Goal: Use online tool/utility: Utilize a website feature to perform a specific function

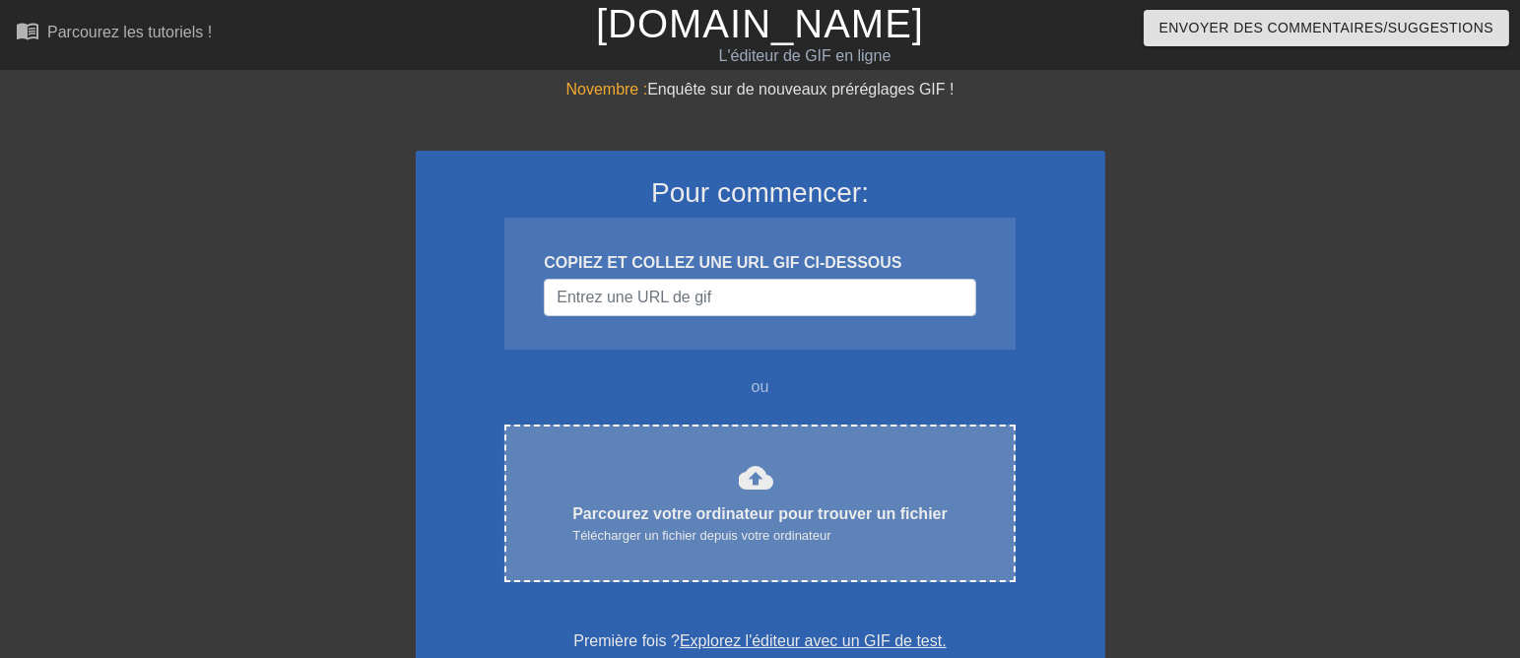
click at [741, 496] on font "cloud_upload" at bounding box center [756, 477] width 35 height 35
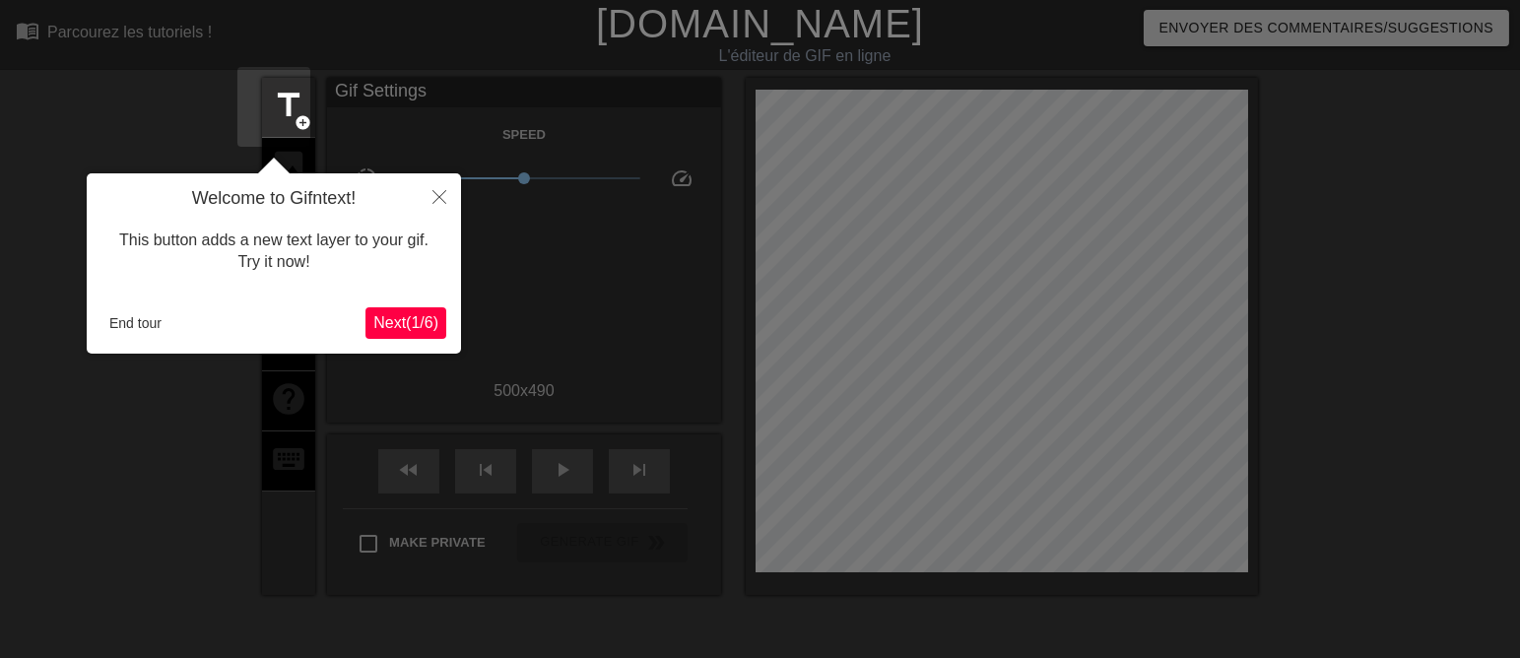
scroll to position [47, 0]
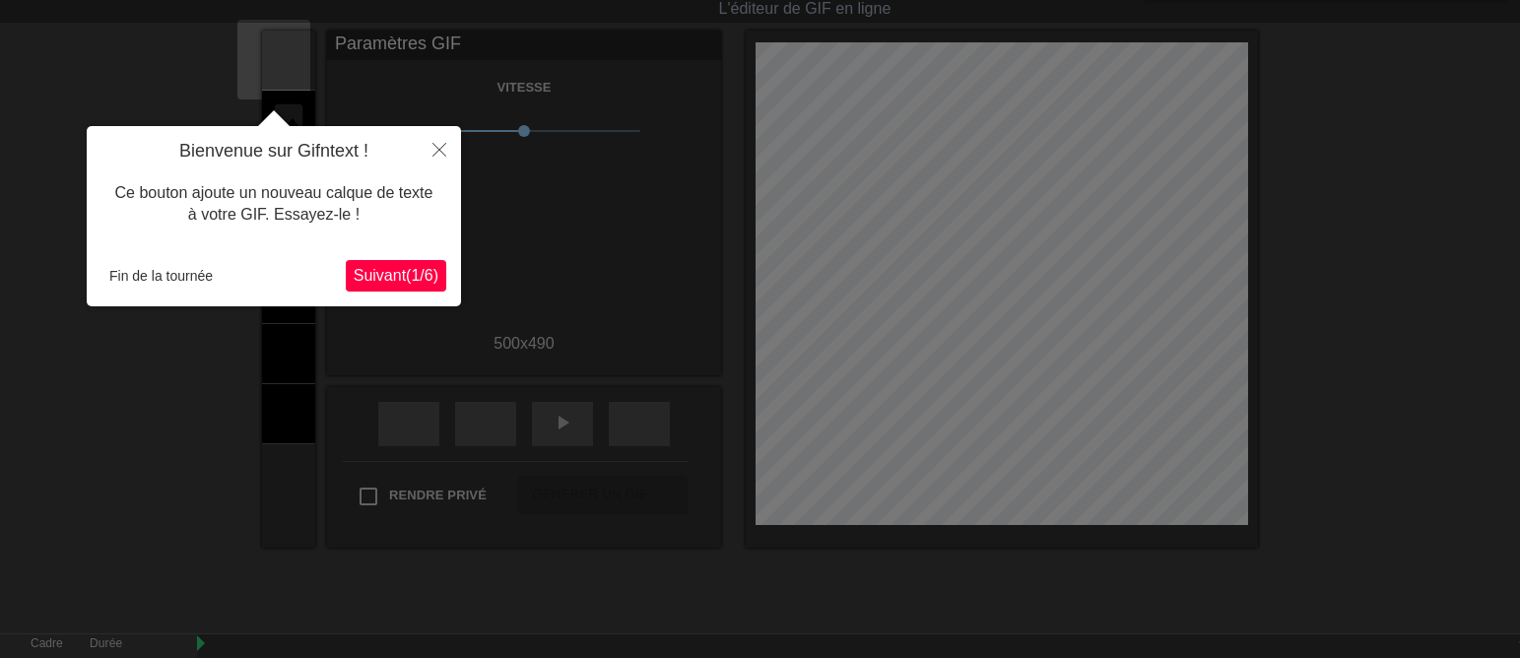
click at [411, 269] on font "1" at bounding box center [415, 275] width 9 height 17
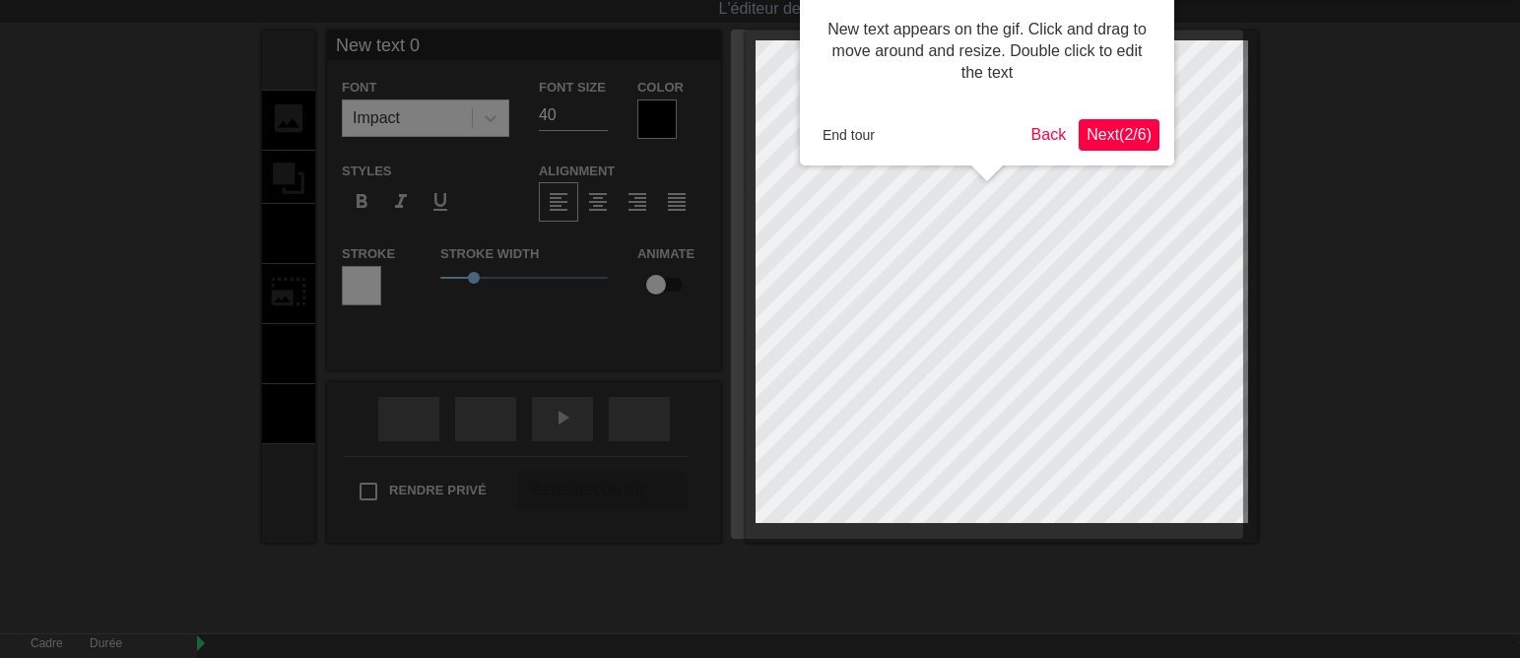
scroll to position [0, 0]
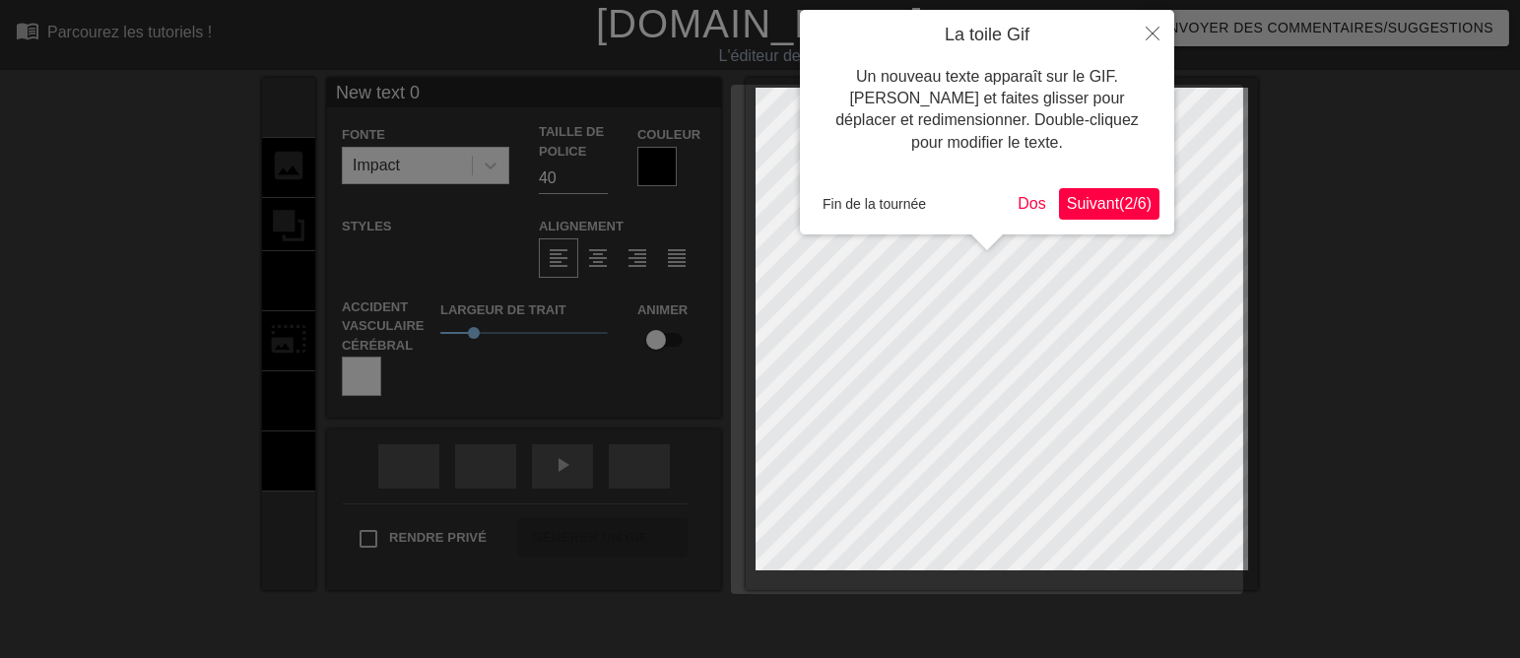
click at [1096, 202] on font "Suivant" at bounding box center [1093, 203] width 52 height 17
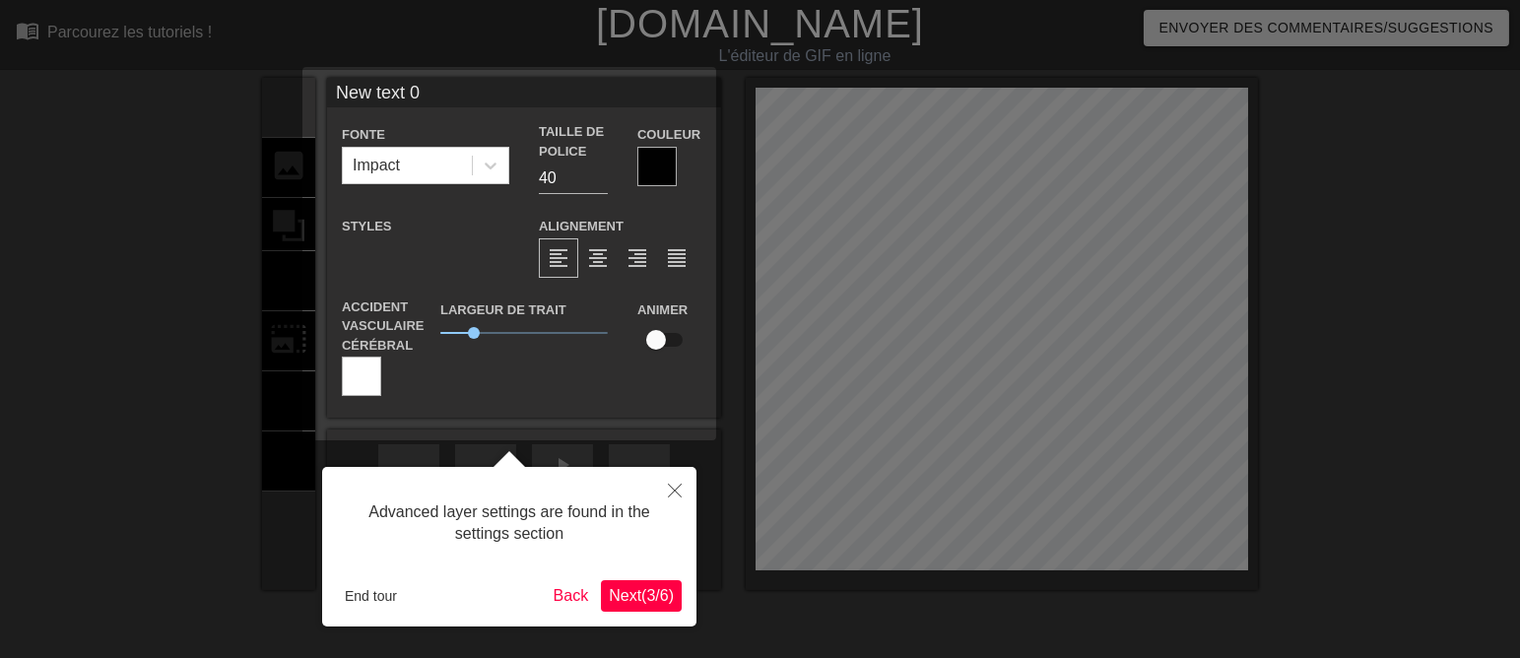
scroll to position [47, 0]
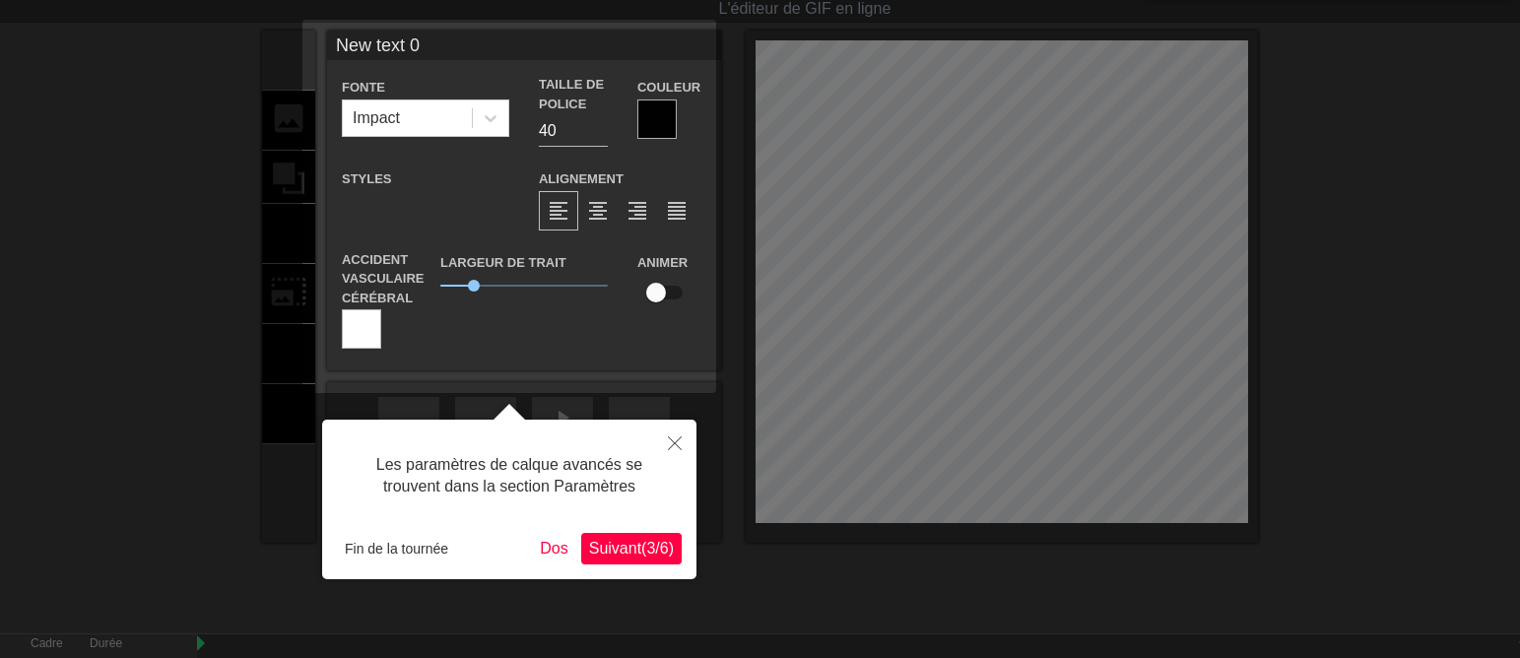
click at [595, 542] on font "Suivant" at bounding box center [615, 548] width 52 height 17
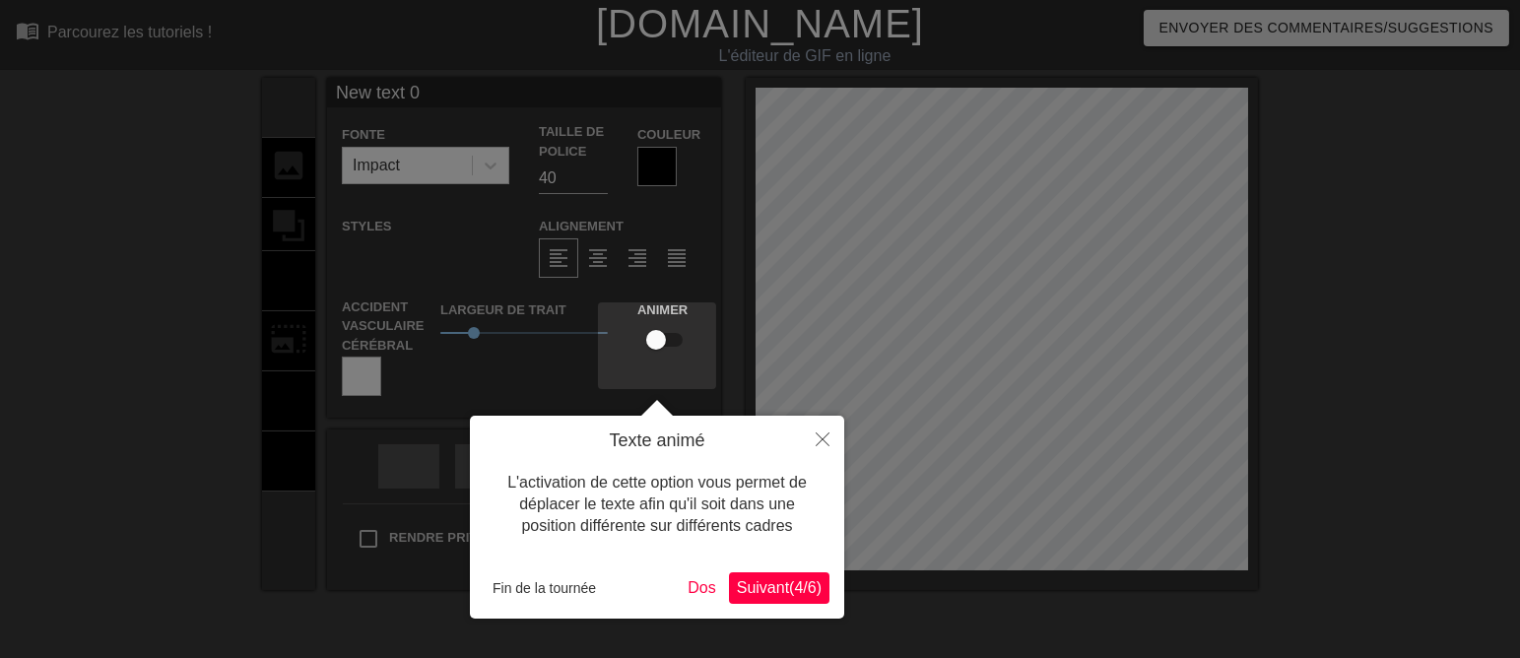
click at [749, 582] on font "Suivant" at bounding box center [763, 587] width 52 height 17
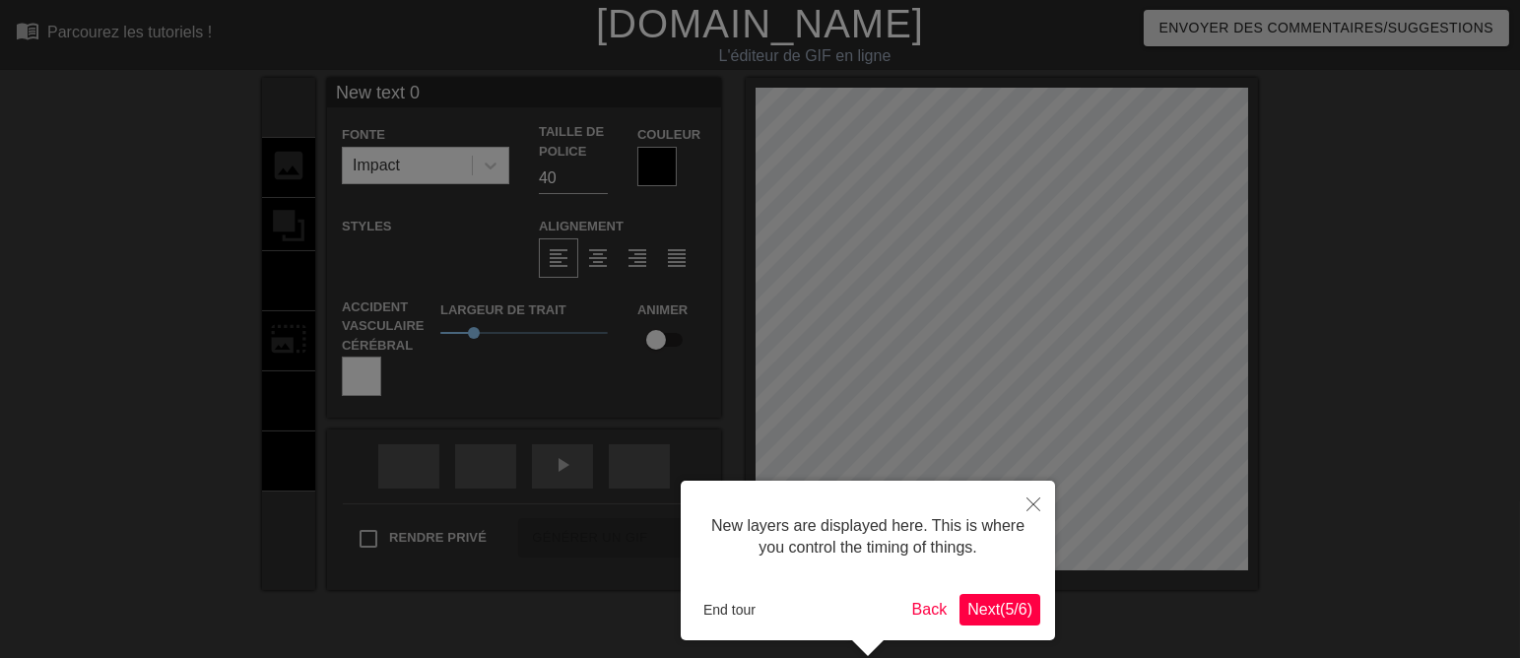
scroll to position [79, 0]
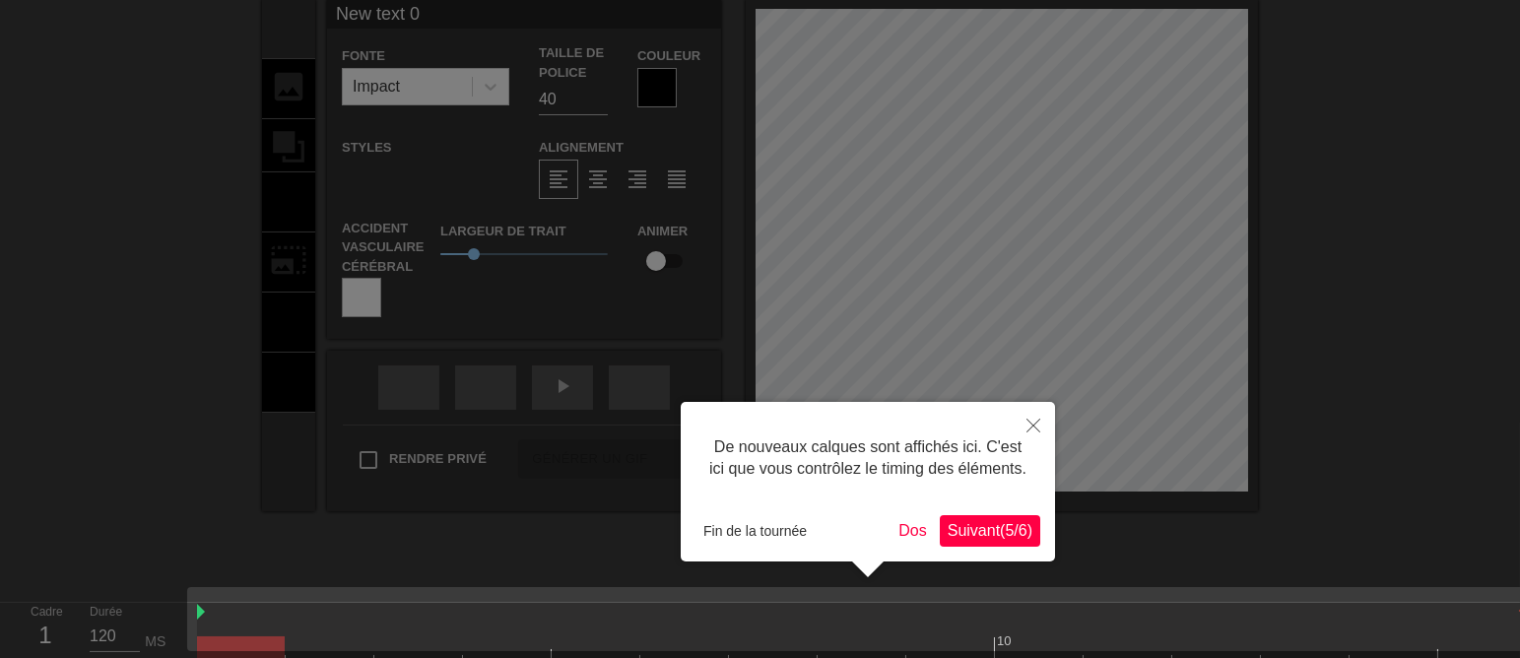
click at [980, 531] on font "Suivant" at bounding box center [974, 530] width 52 height 17
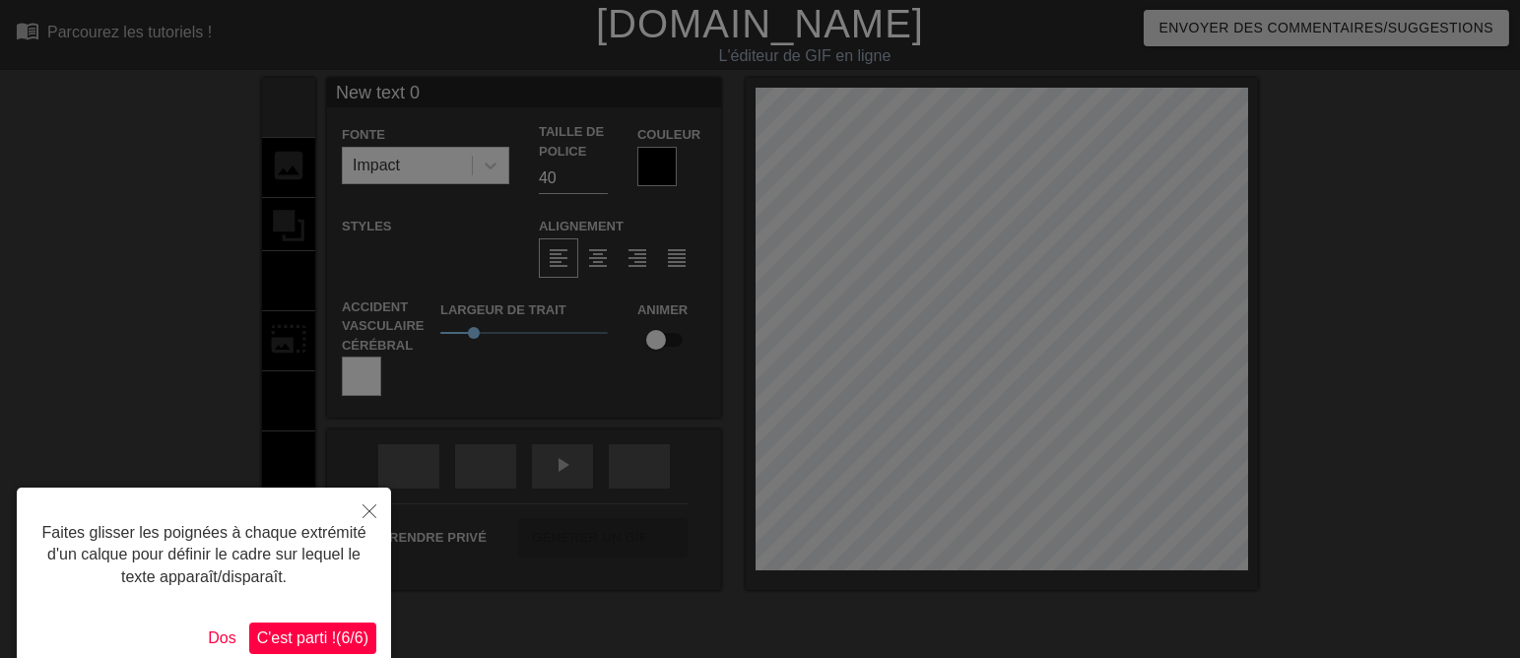
click at [297, 634] on font "C'est parti !" at bounding box center [296, 638] width 79 height 17
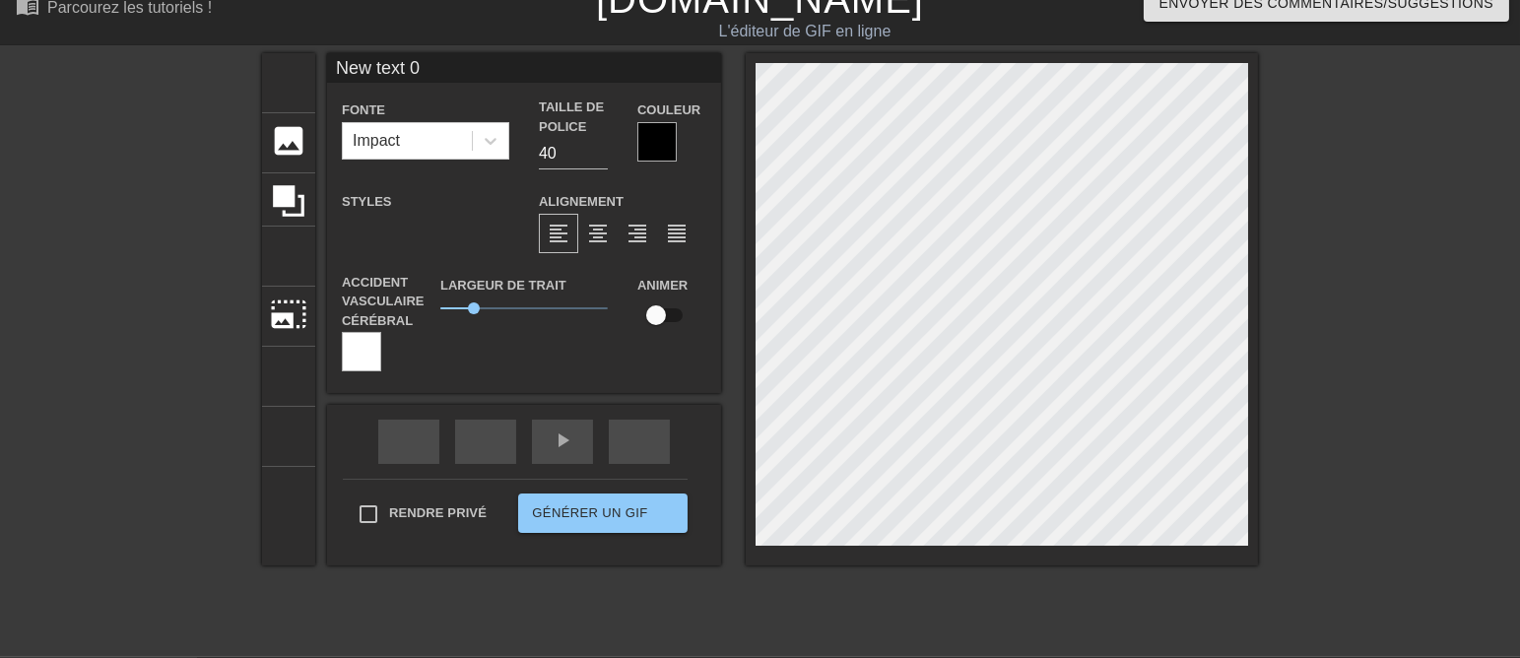
scroll to position [68, 0]
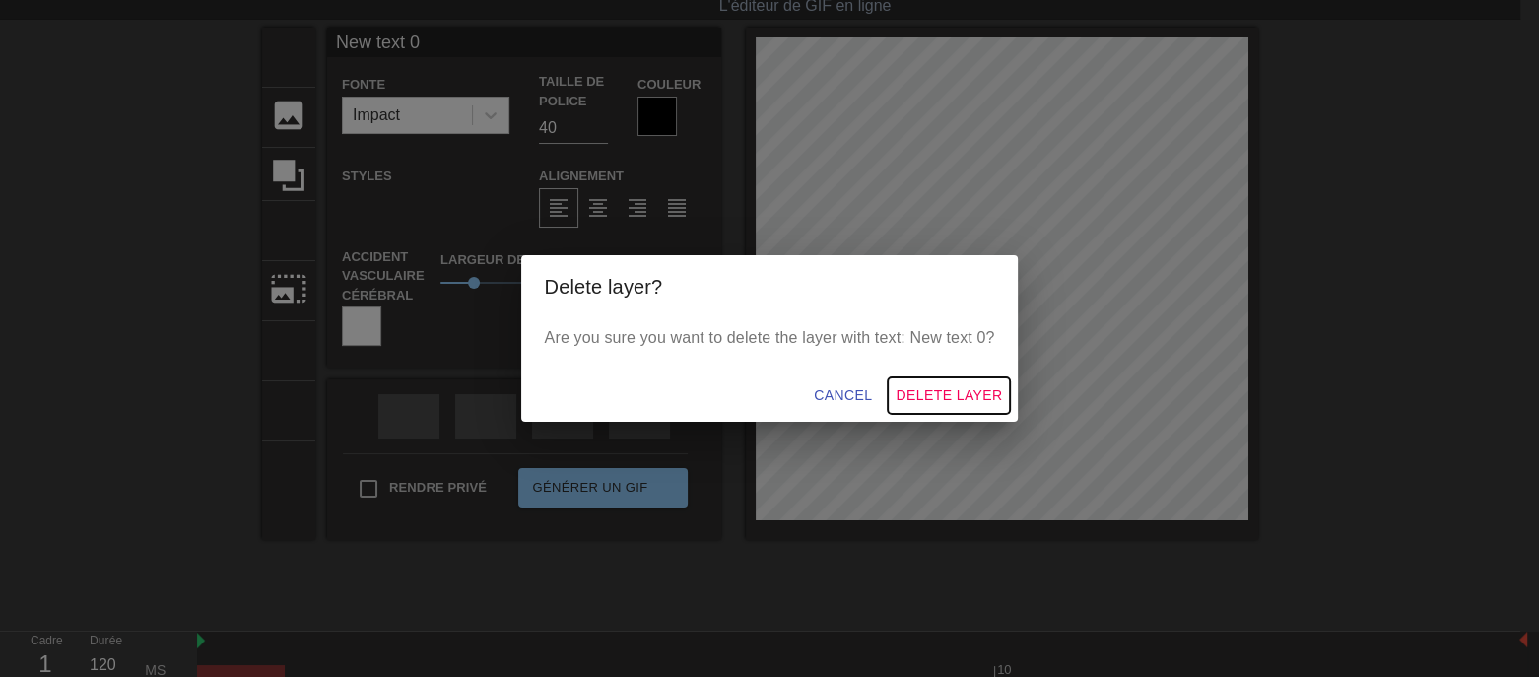
click at [968, 408] on span "Delete Layer" at bounding box center [949, 395] width 106 height 25
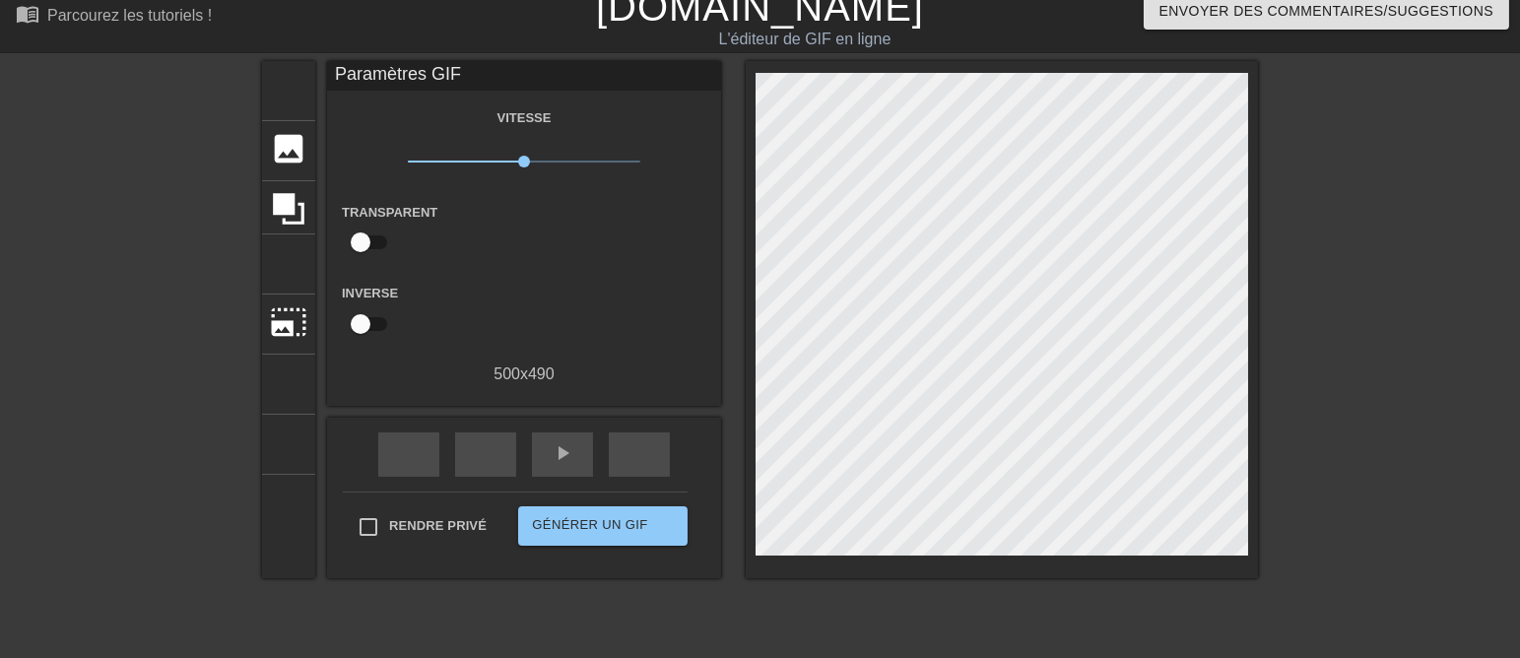
scroll to position [0, 0]
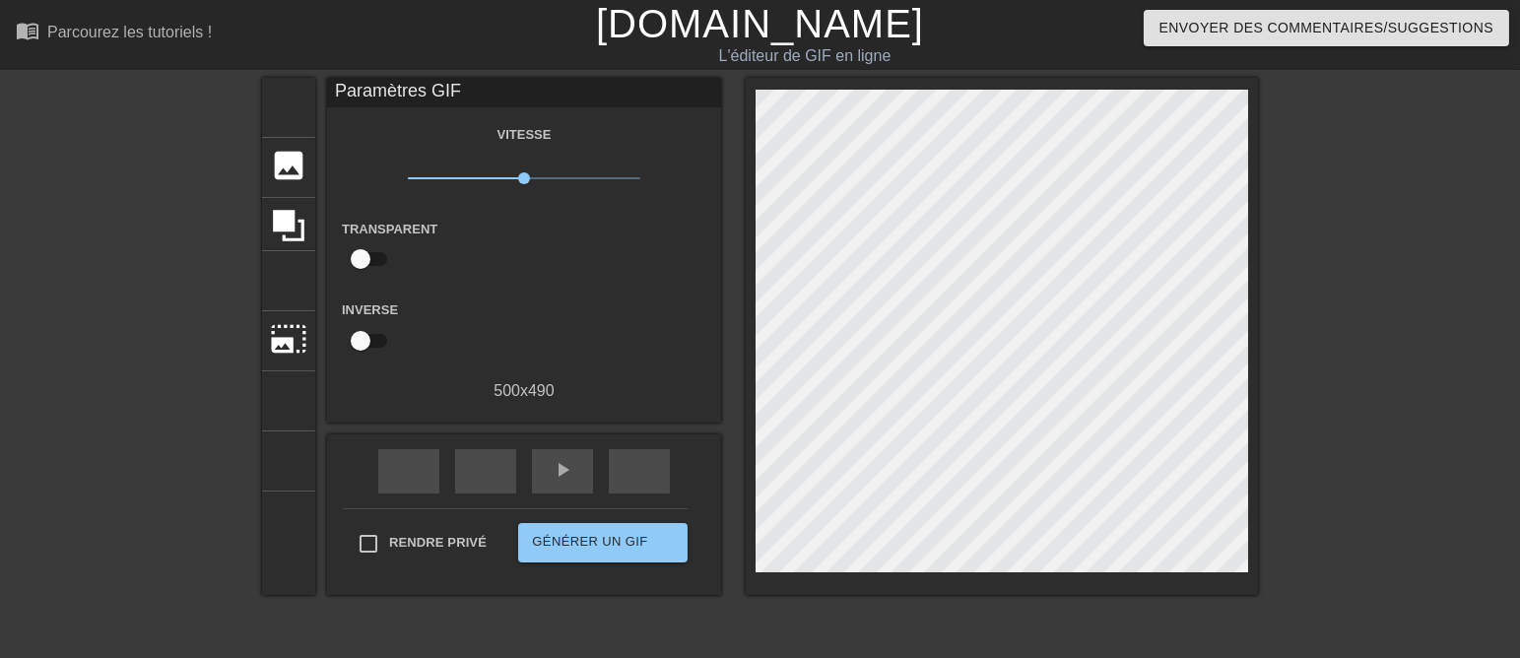
click at [384, 93] on font "Paramètres GIF" at bounding box center [398, 91] width 126 height 20
click at [187, 40] on font "Parcourez les tutoriels !" at bounding box center [129, 32] width 165 height 17
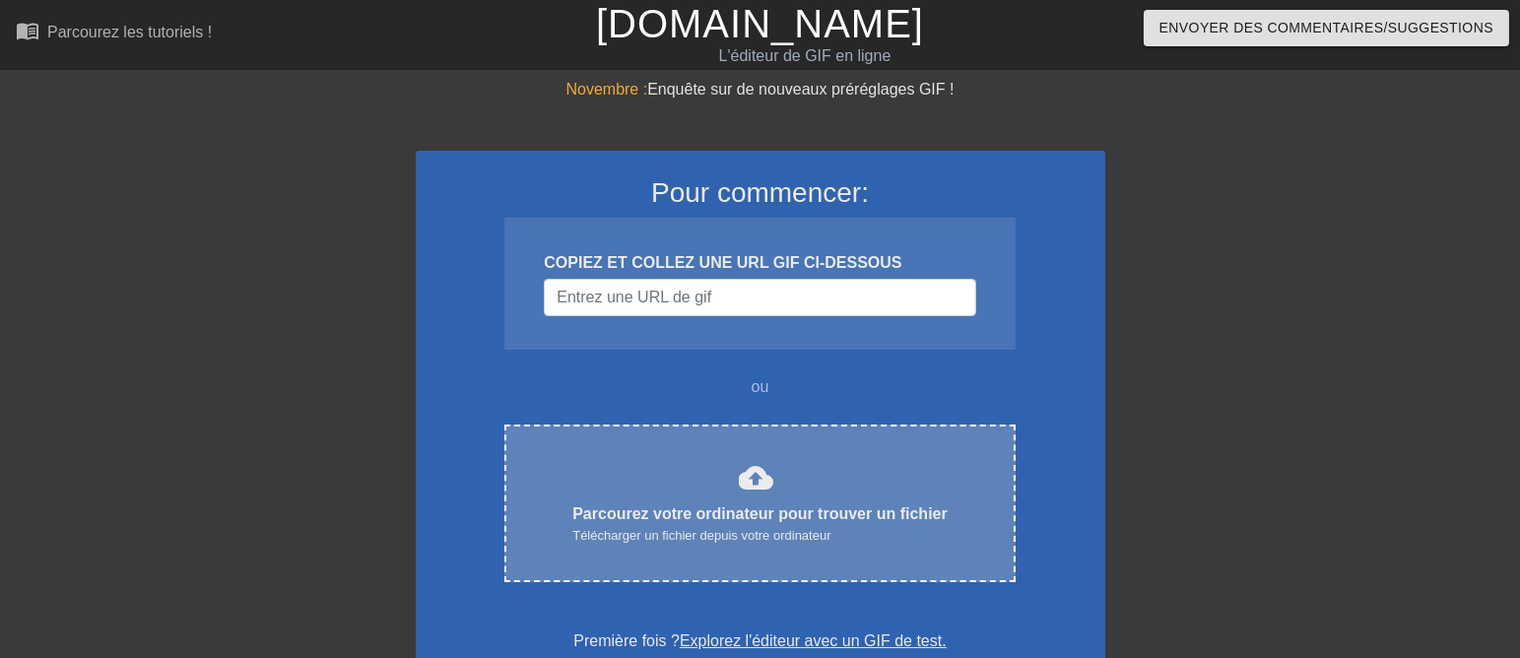
click at [743, 496] on font "cloud_upload" at bounding box center [756, 477] width 35 height 35
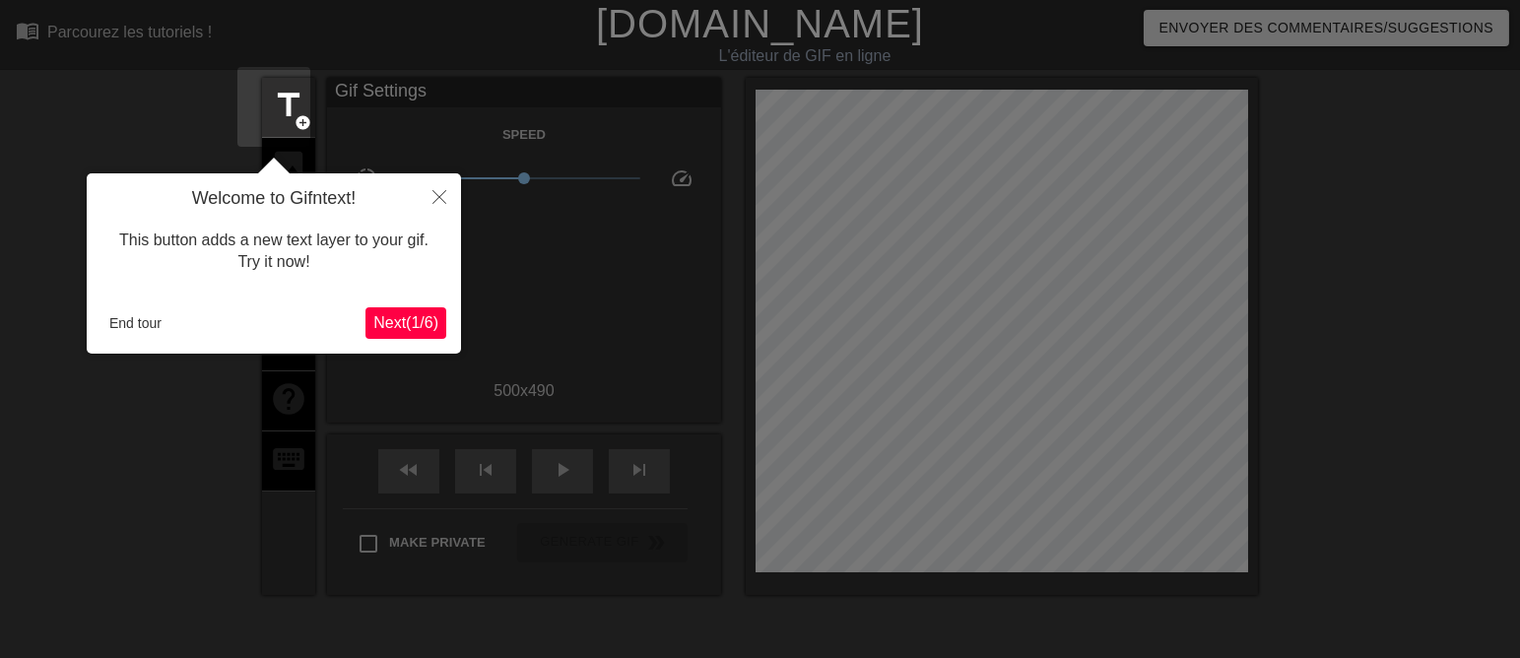
scroll to position [47, 0]
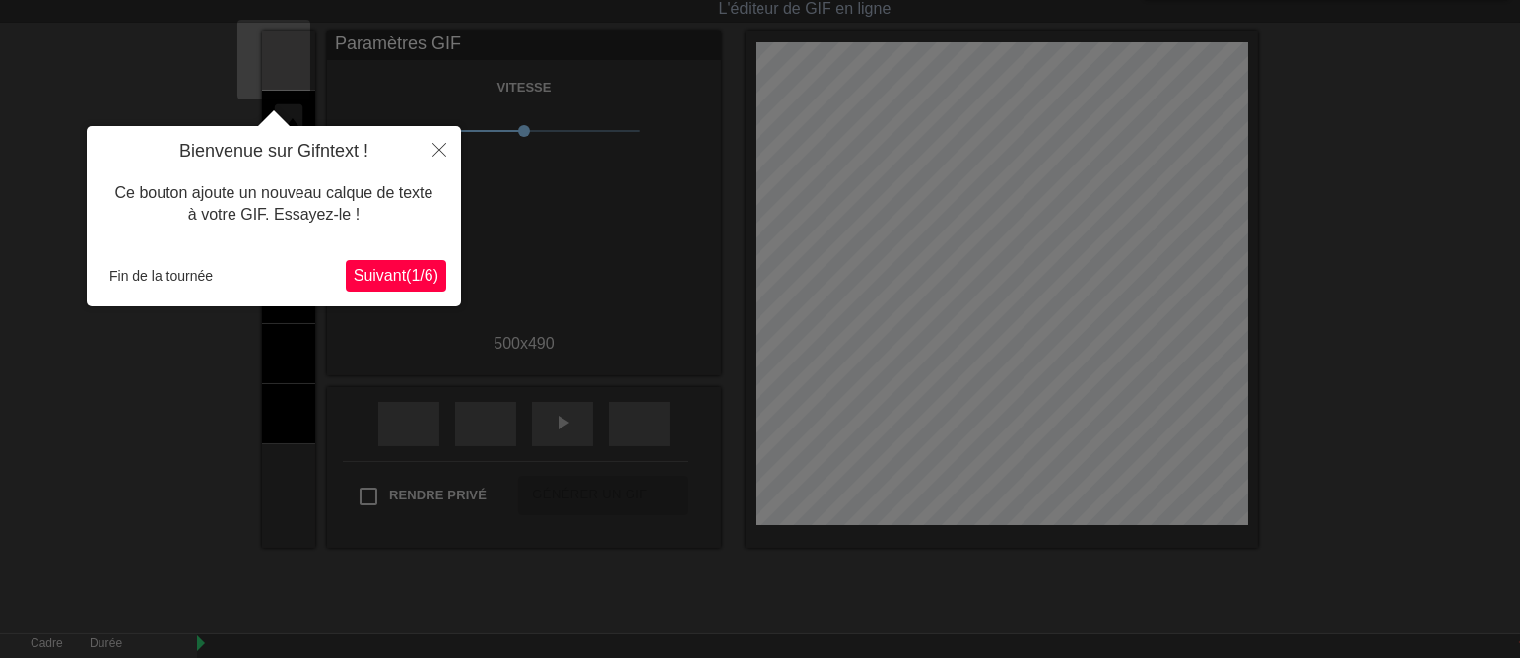
drag, startPoint x: 239, startPoint y: 251, endPoint x: 250, endPoint y: 296, distance: 45.6
click at [250, 296] on div "Bienvenue sur Gifntext ! Ce bouton ajoute un nouveau calque de texte à votre GI…" at bounding box center [274, 216] width 374 height 180
click at [364, 272] on font "Suivant" at bounding box center [380, 275] width 52 height 17
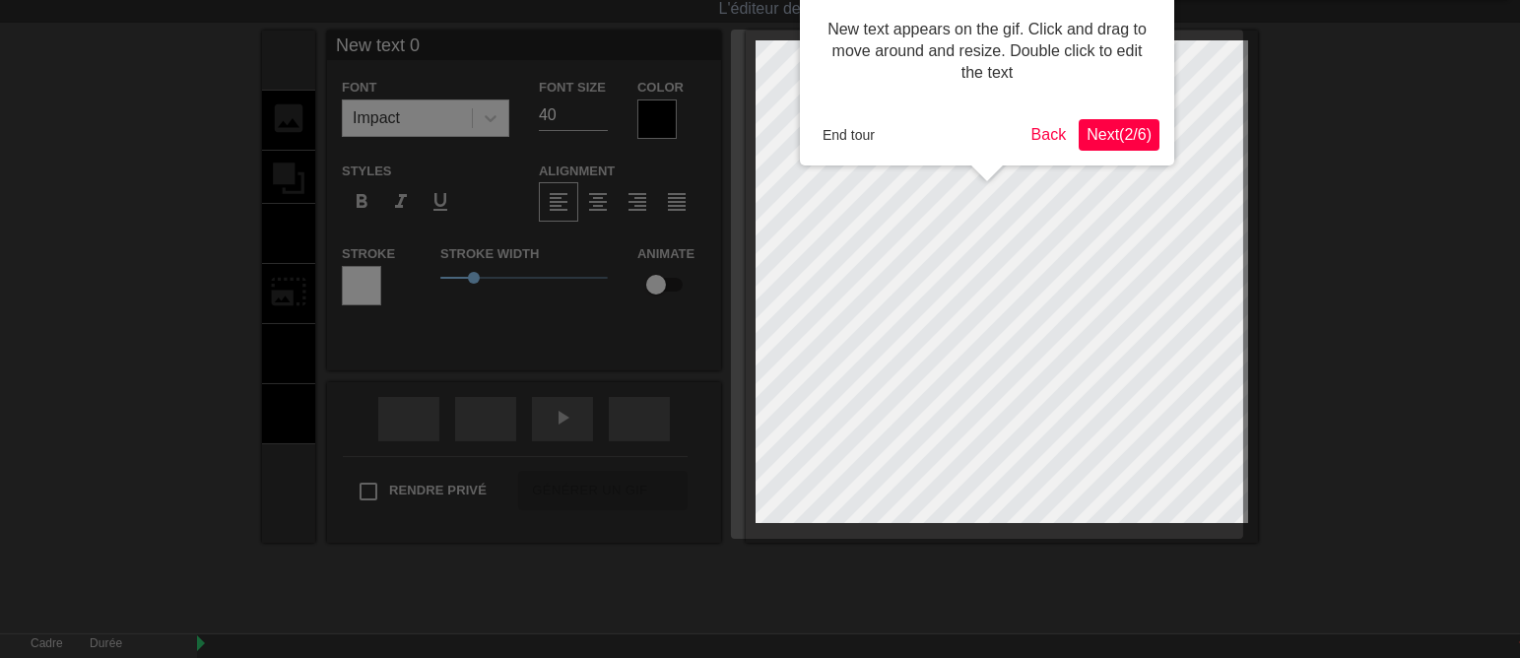
scroll to position [0, 0]
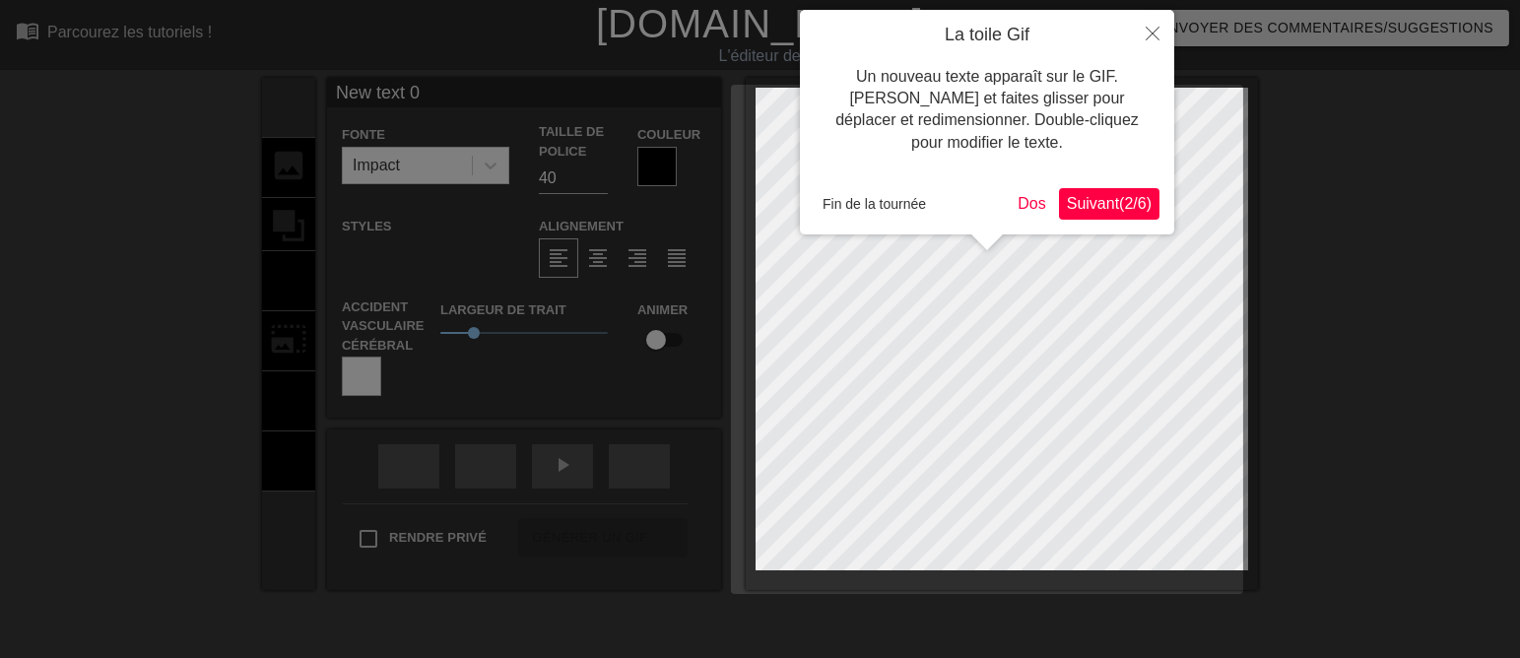
click at [1077, 205] on font "Suivant" at bounding box center [1093, 203] width 52 height 17
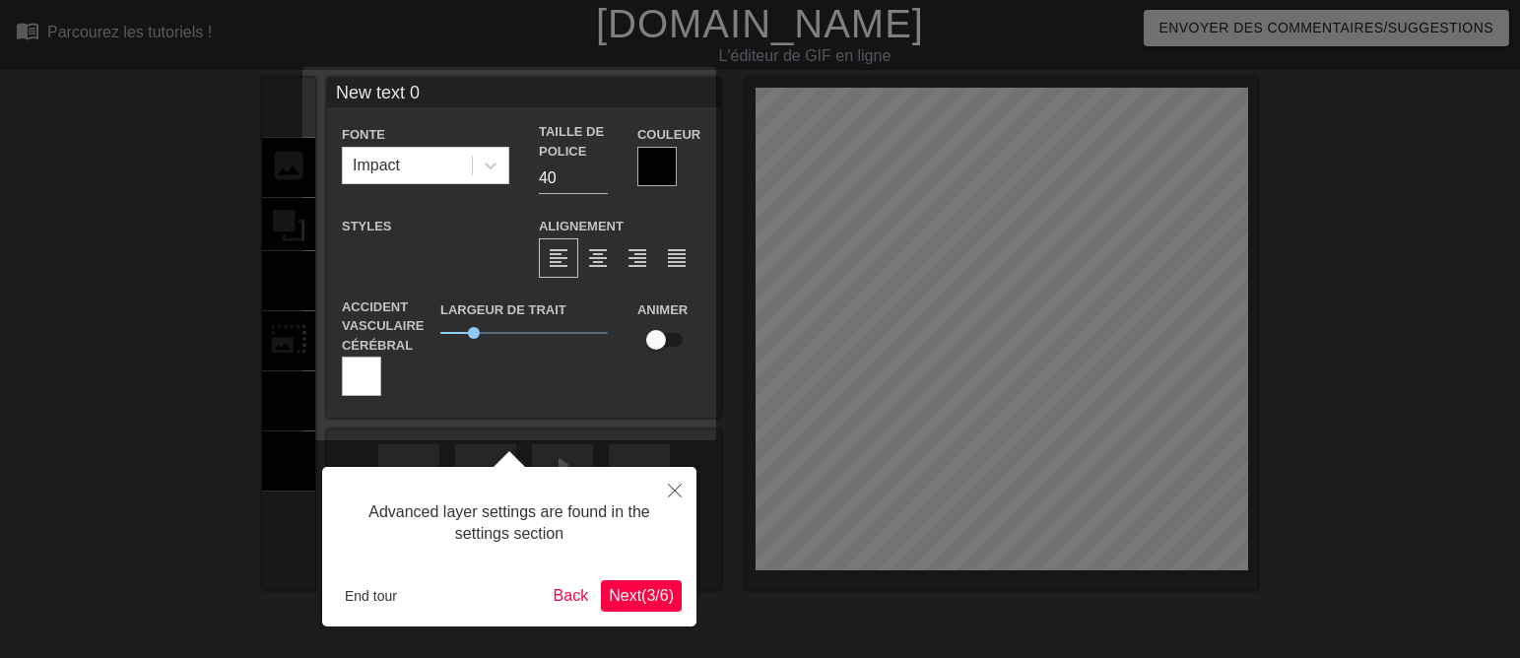
scroll to position [47, 0]
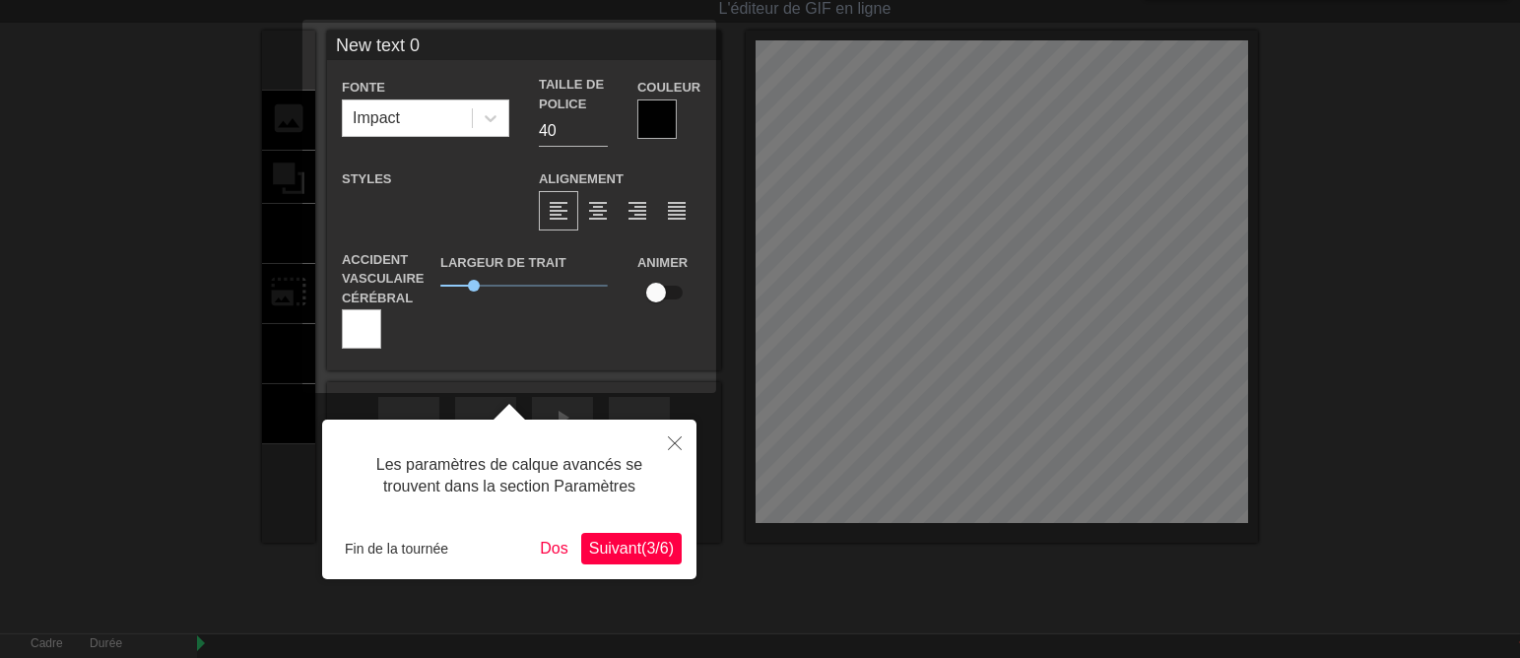
click at [599, 545] on font "Suivant" at bounding box center [615, 548] width 52 height 17
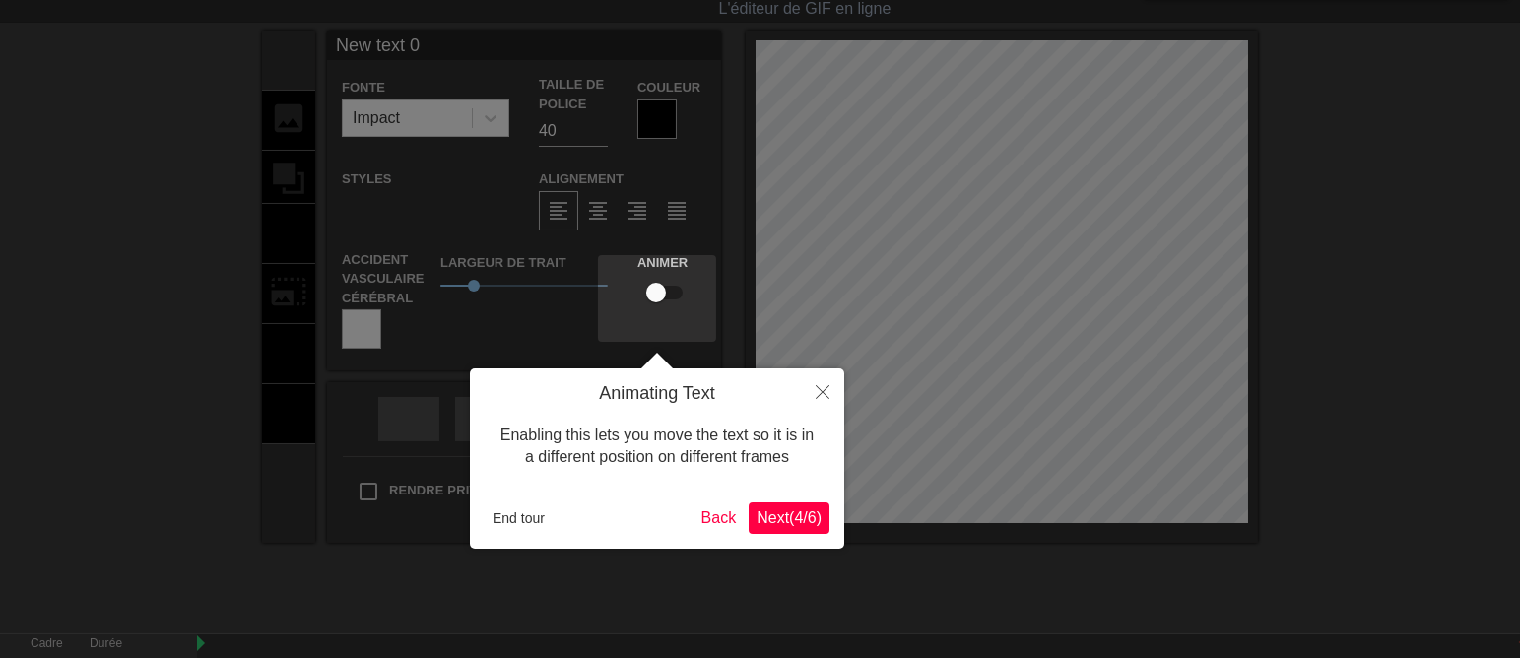
scroll to position [0, 0]
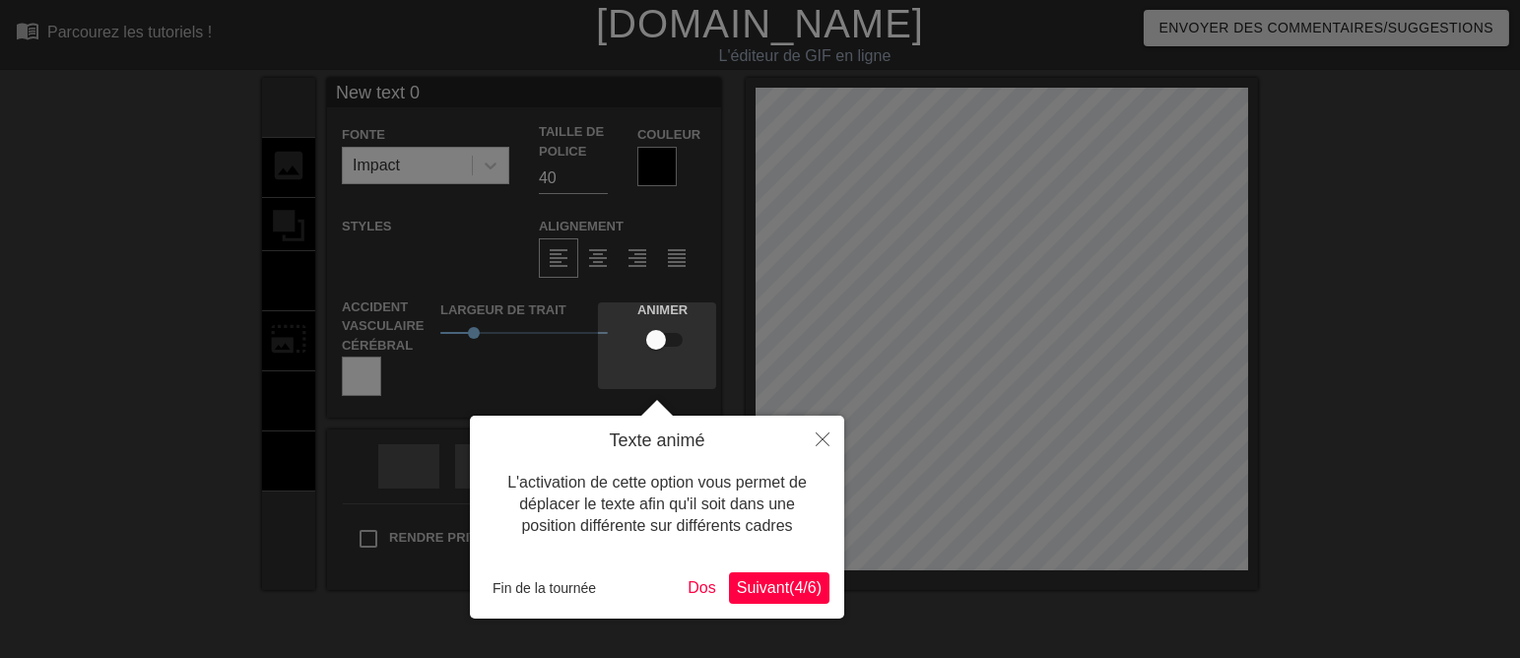
click at [744, 590] on font "Suivant" at bounding box center [763, 587] width 52 height 17
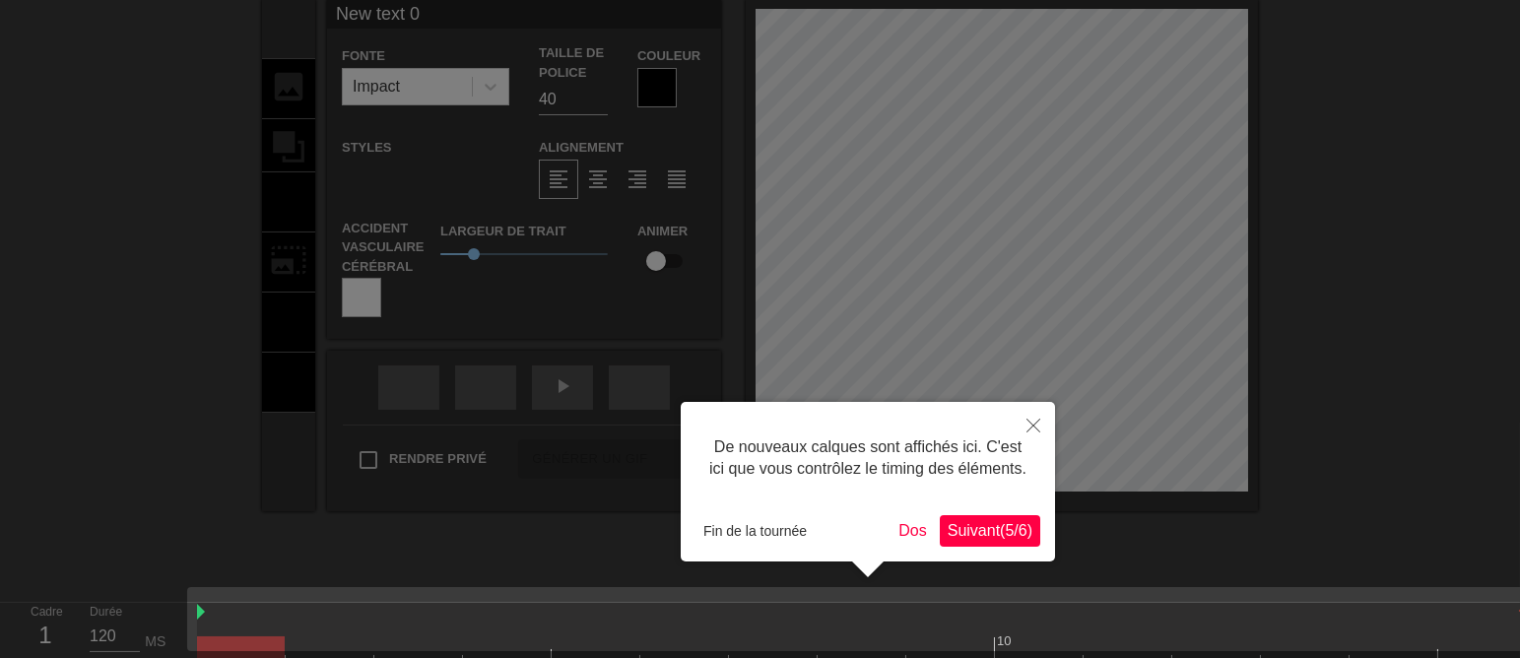
click at [973, 528] on font "Suivant" at bounding box center [974, 530] width 52 height 17
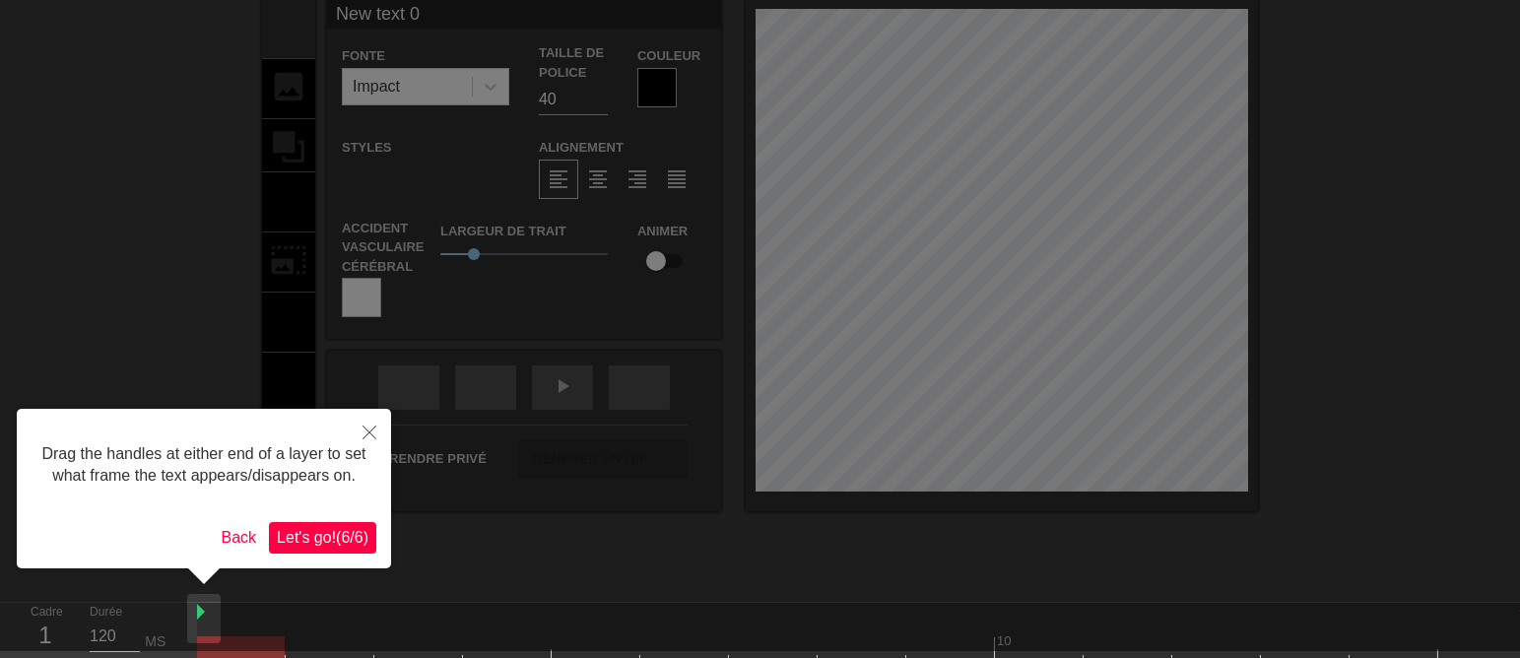
scroll to position [0, 0]
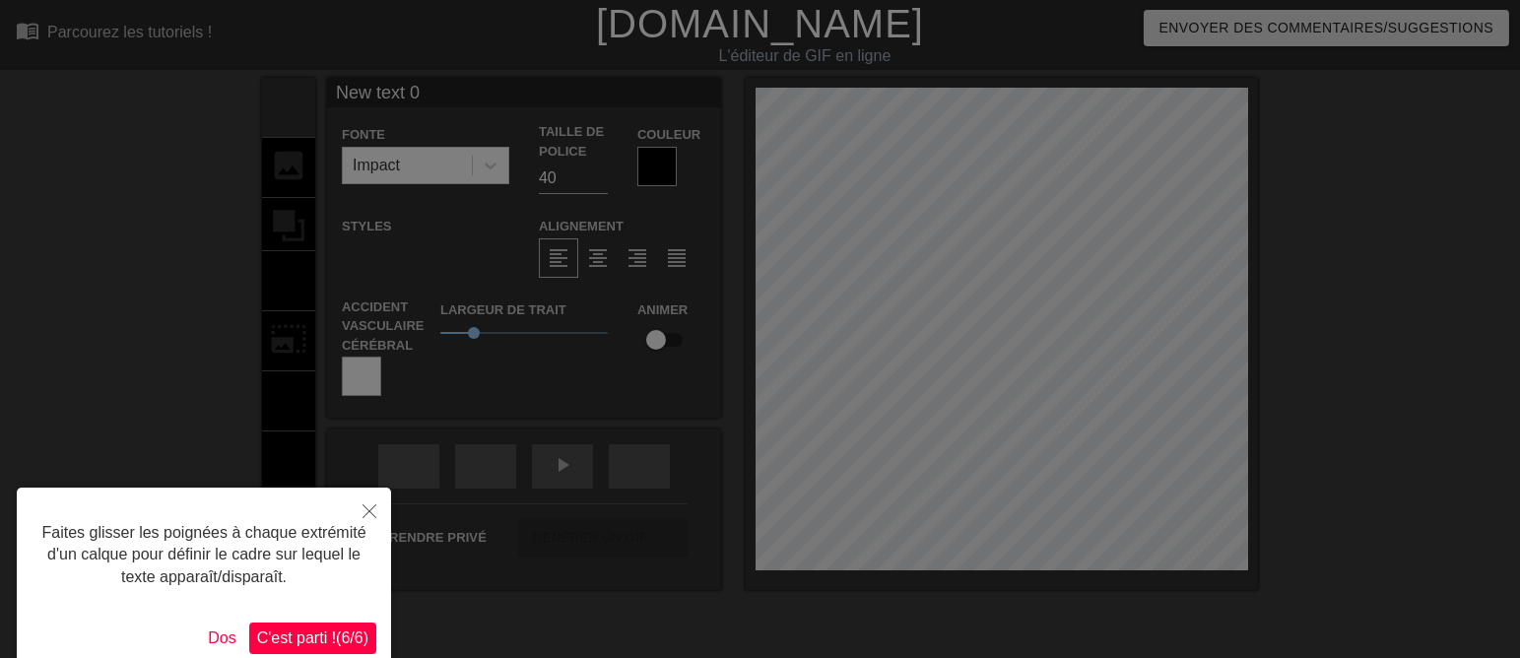
click at [282, 642] on font "C'est parti !" at bounding box center [296, 638] width 79 height 17
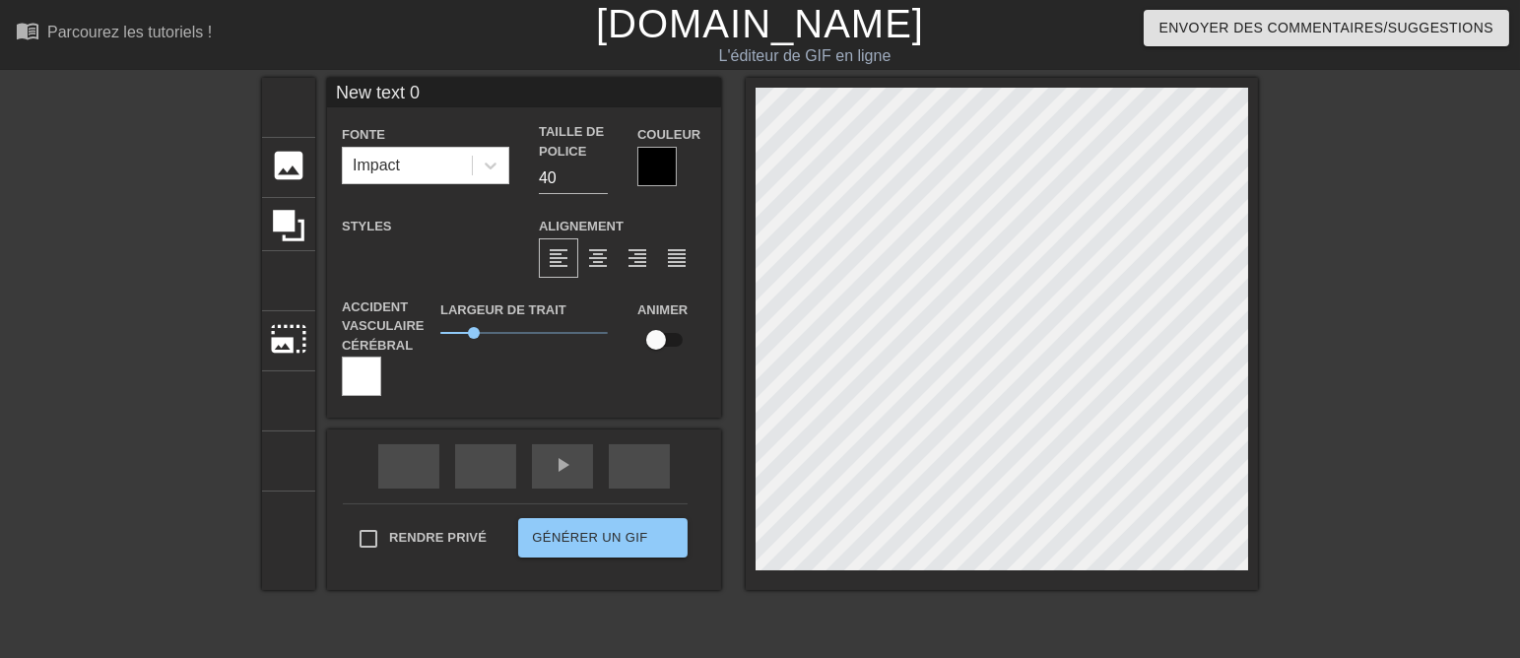
click at [369, 99] on input "New text 0" at bounding box center [524, 93] width 394 height 30
click at [441, 98] on input "New text 0" at bounding box center [524, 93] width 394 height 30
click at [421, 98] on input "New text 0" at bounding box center [524, 93] width 394 height 30
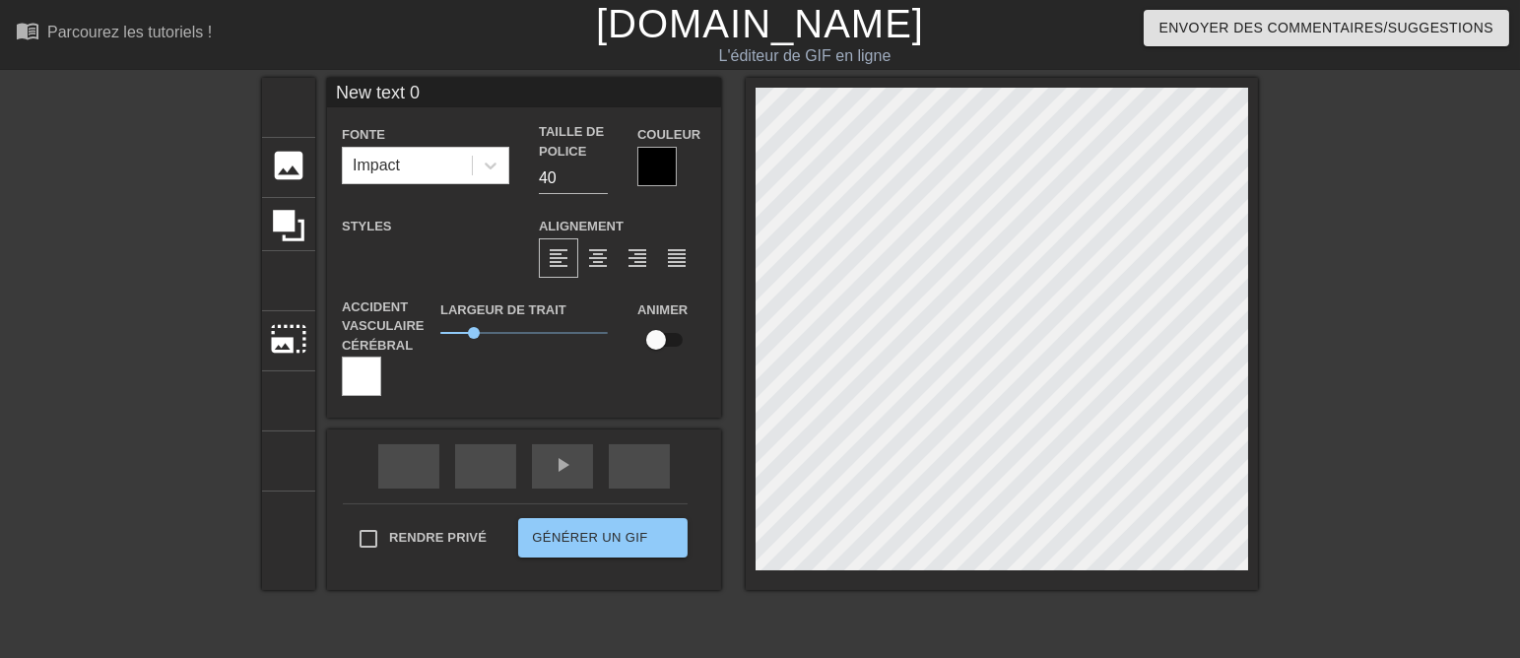
click at [421, 98] on input "New text 0" at bounding box center [524, 93] width 394 height 30
type input "b"
type input "Bonne fête"
click at [481, 175] on icon at bounding box center [491, 166] width 20 height 20
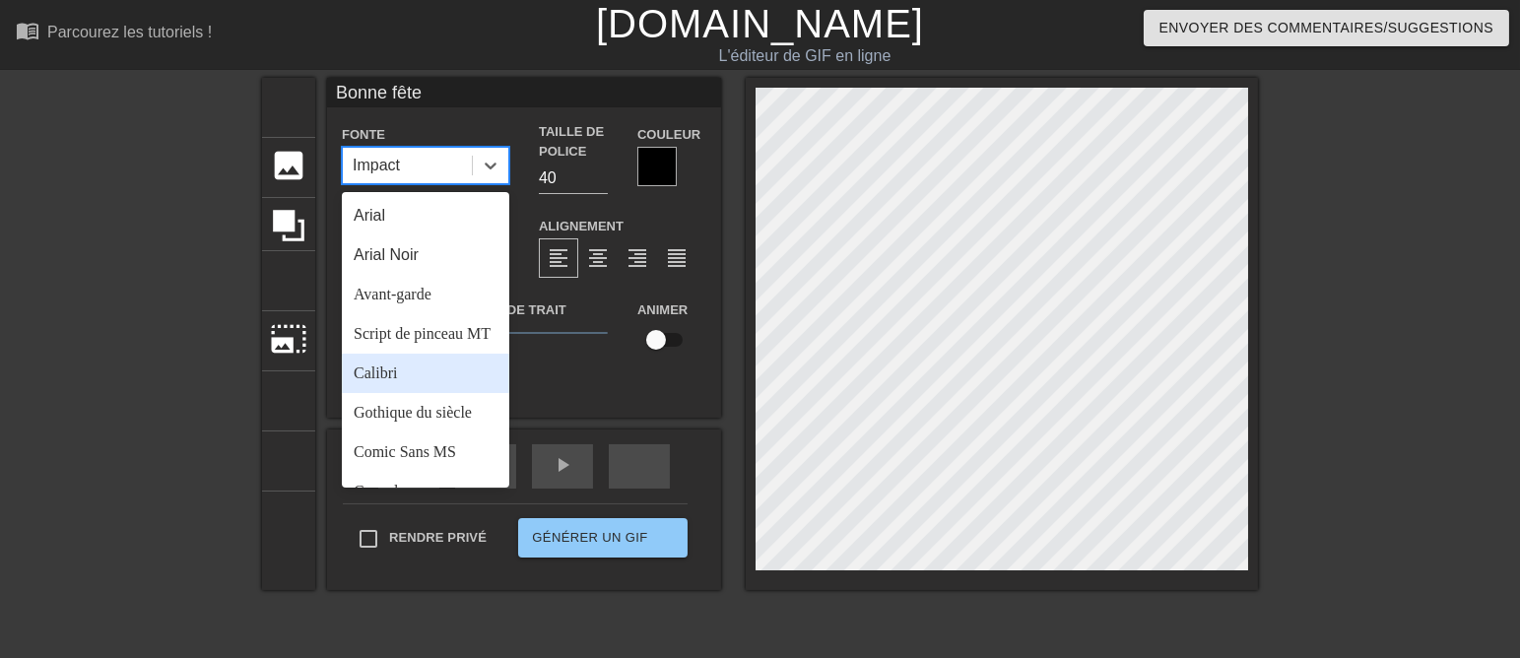
click at [366, 381] on font "Calibri" at bounding box center [375, 373] width 43 height 17
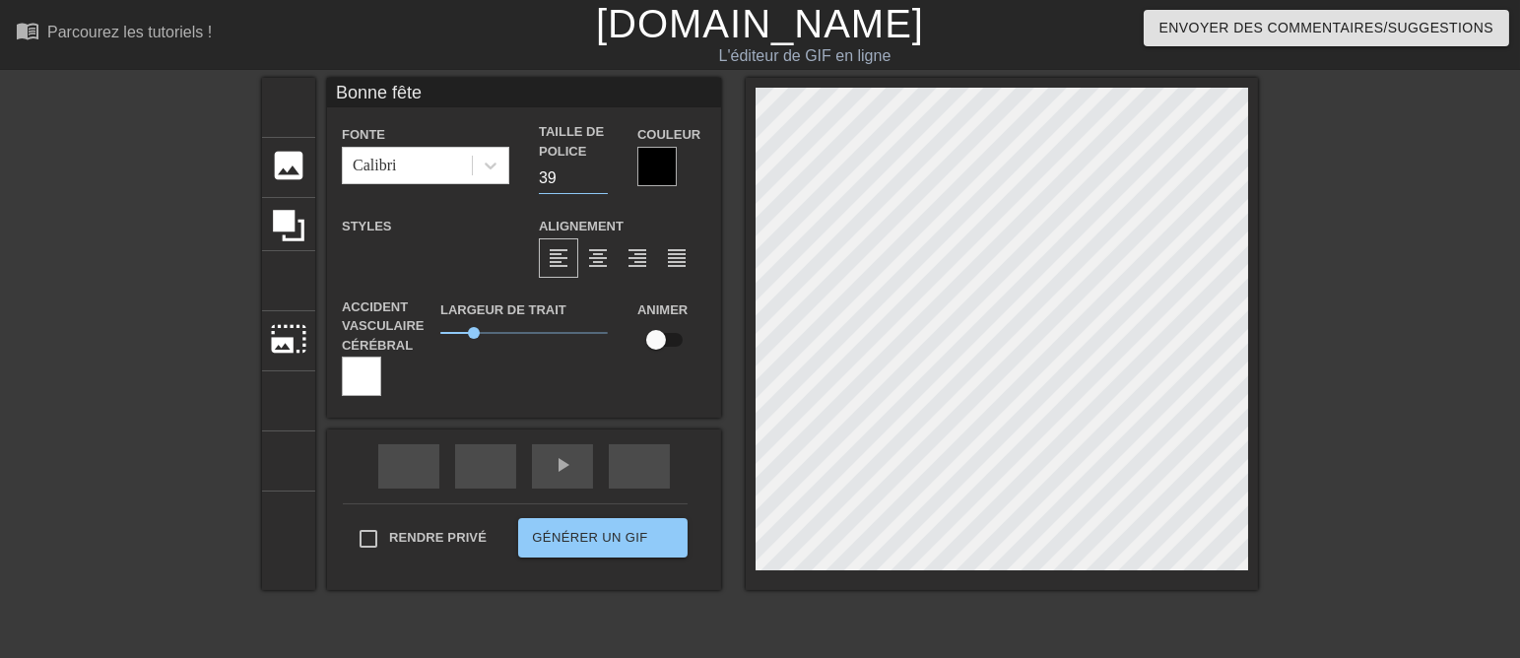
click at [583, 183] on input "39" at bounding box center [573, 179] width 69 height 32
click at [583, 183] on input "38" at bounding box center [573, 179] width 69 height 32
click at [583, 183] on input "37" at bounding box center [573, 179] width 69 height 32
click at [583, 183] on input "36" at bounding box center [573, 179] width 69 height 32
click at [583, 183] on input "35" at bounding box center [573, 179] width 69 height 32
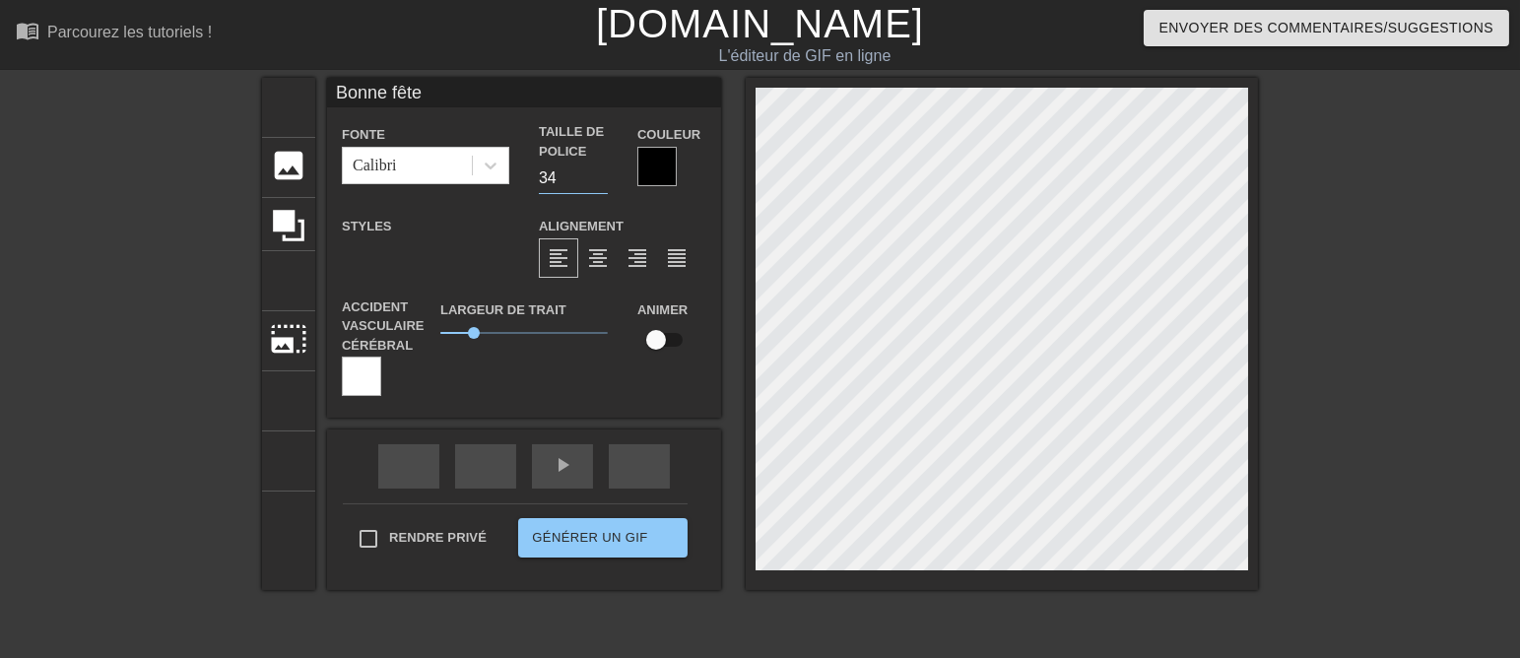
click at [583, 183] on input "34" at bounding box center [573, 179] width 69 height 32
click at [583, 183] on input "33" at bounding box center [573, 179] width 69 height 32
click at [583, 183] on input "32" at bounding box center [573, 179] width 69 height 32
type input "31"
click at [583, 183] on input "31" at bounding box center [573, 179] width 69 height 32
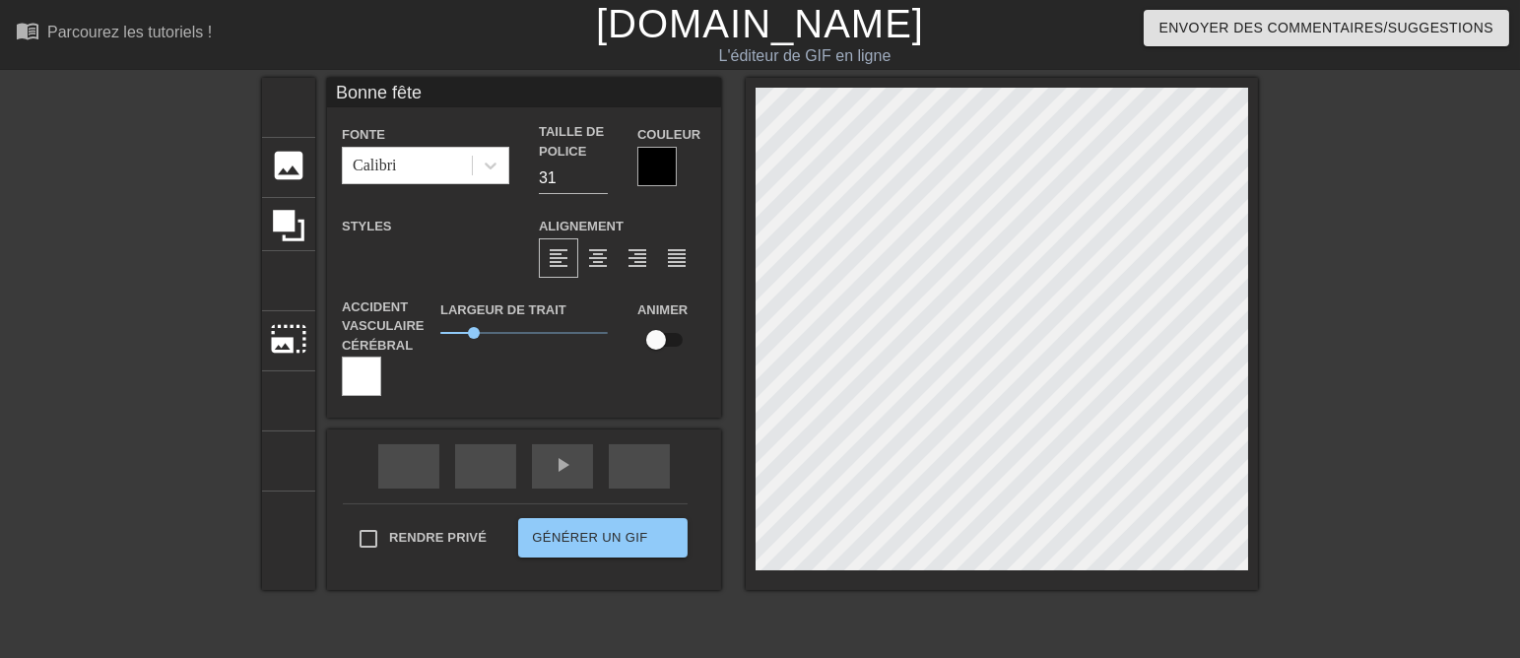
click at [649, 164] on div at bounding box center [657, 166] width 39 height 39
click at [654, 173] on div at bounding box center [657, 166] width 39 height 39
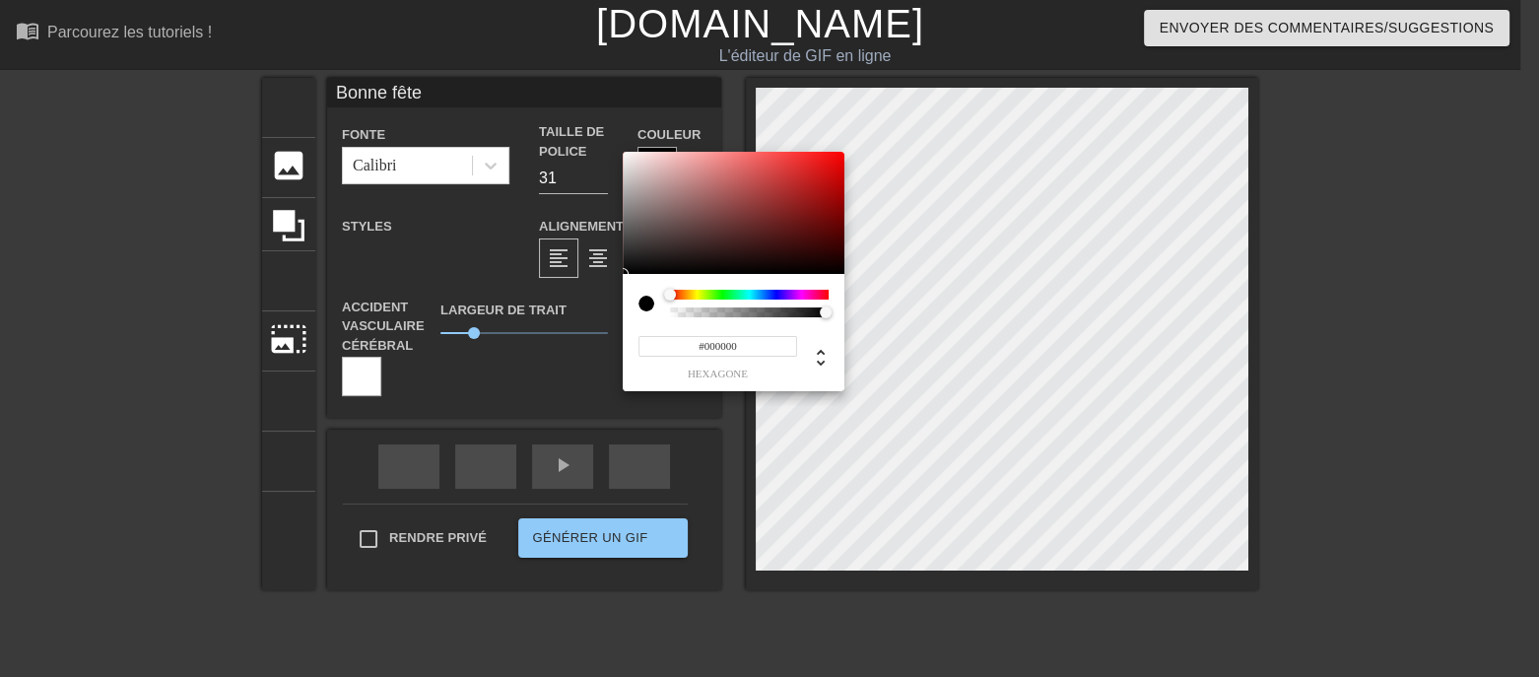
type input "#F10707"
click at [838, 159] on div at bounding box center [734, 213] width 222 height 122
click at [642, 303] on div at bounding box center [646, 304] width 16 height 16
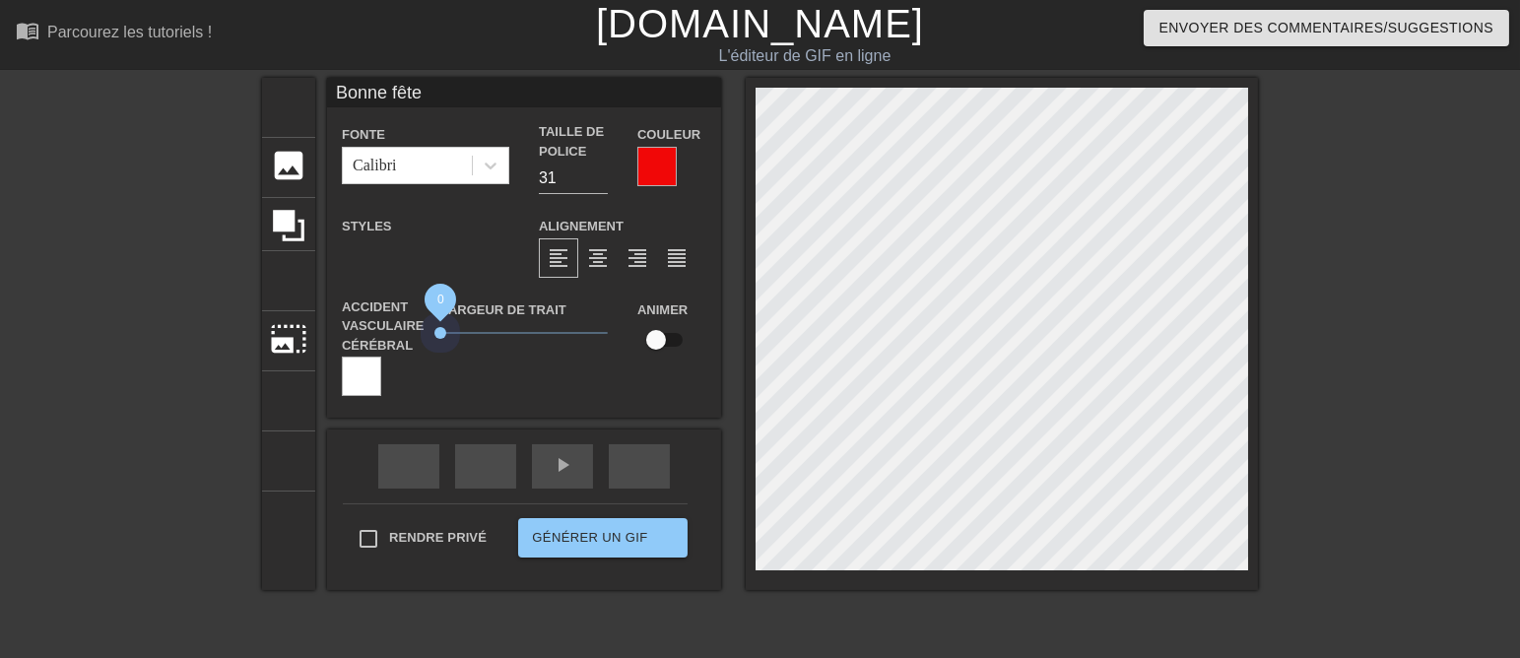
drag, startPoint x: 455, startPoint y: 351, endPoint x: 417, endPoint y: 353, distance: 38.5
click at [426, 353] on div "Largeur de trait 0" at bounding box center [524, 348] width 197 height 100
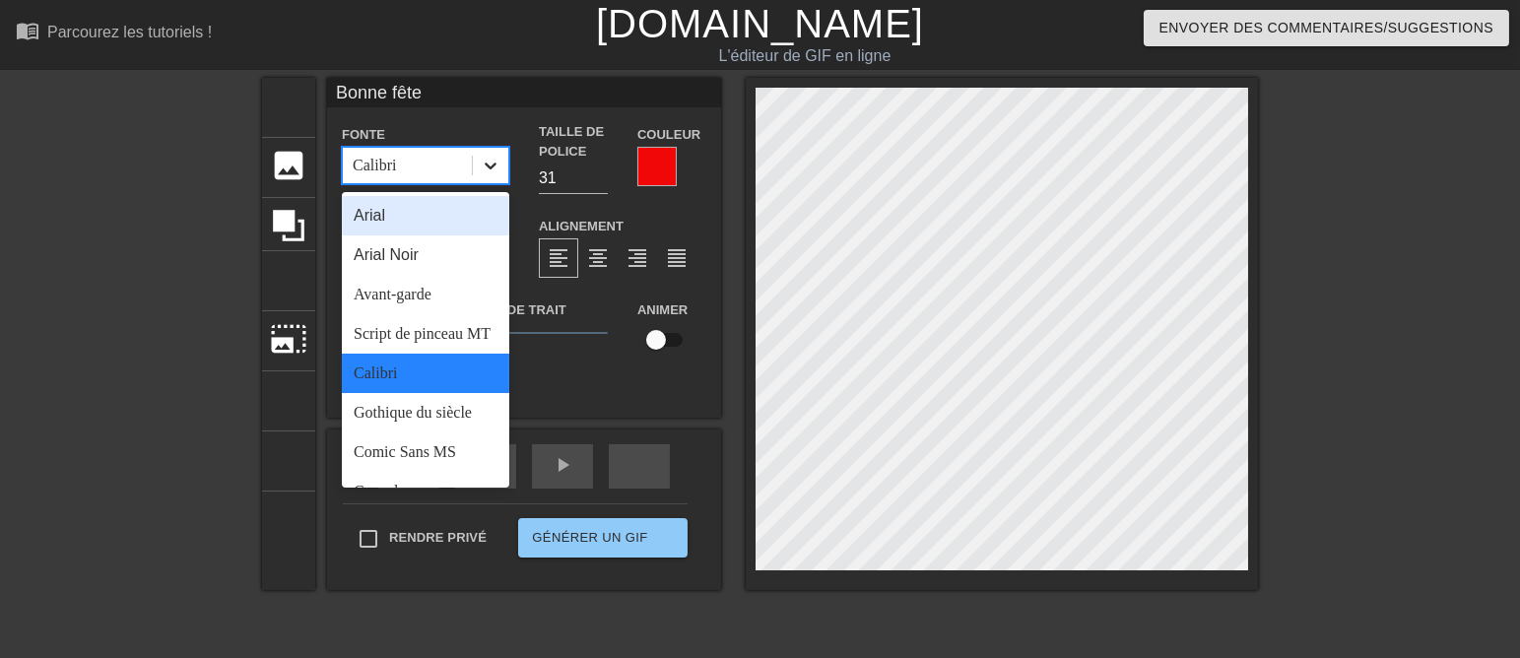
click at [485, 169] on icon at bounding box center [491, 166] width 12 height 7
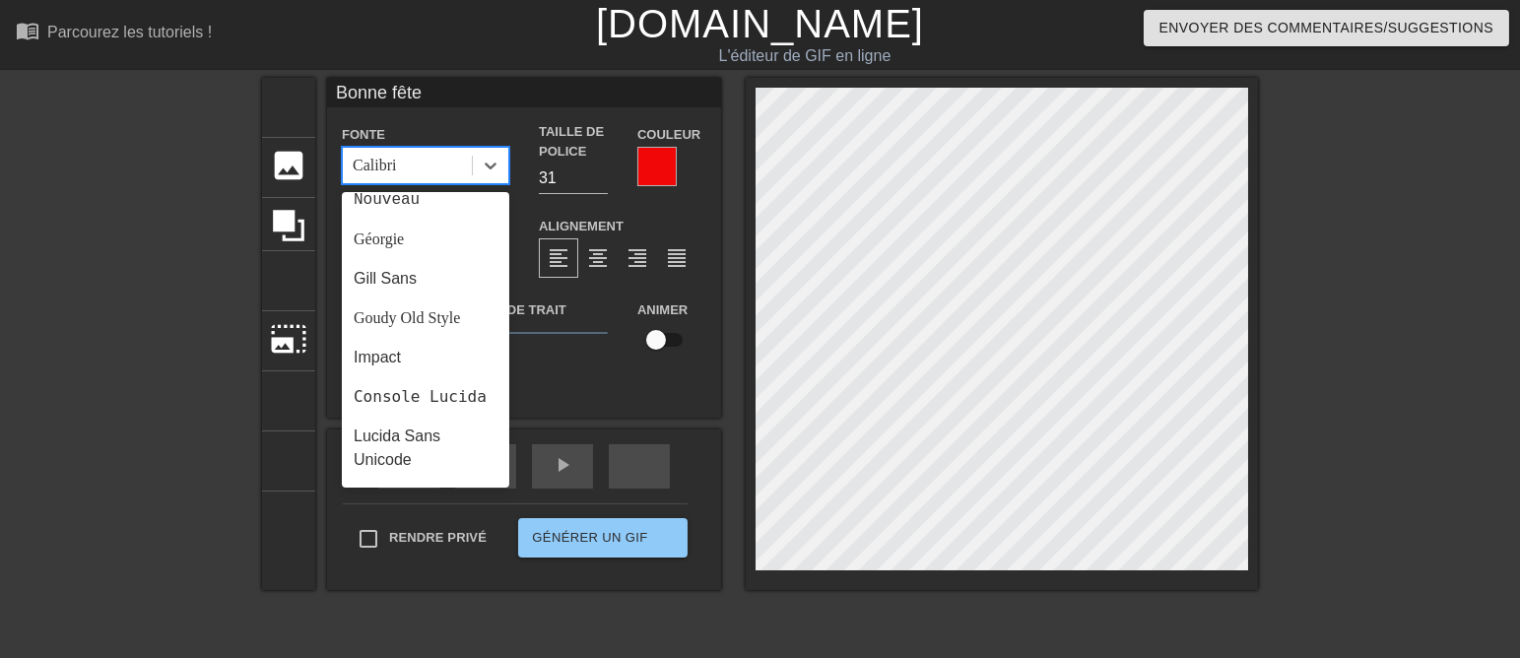
scroll to position [443, 0]
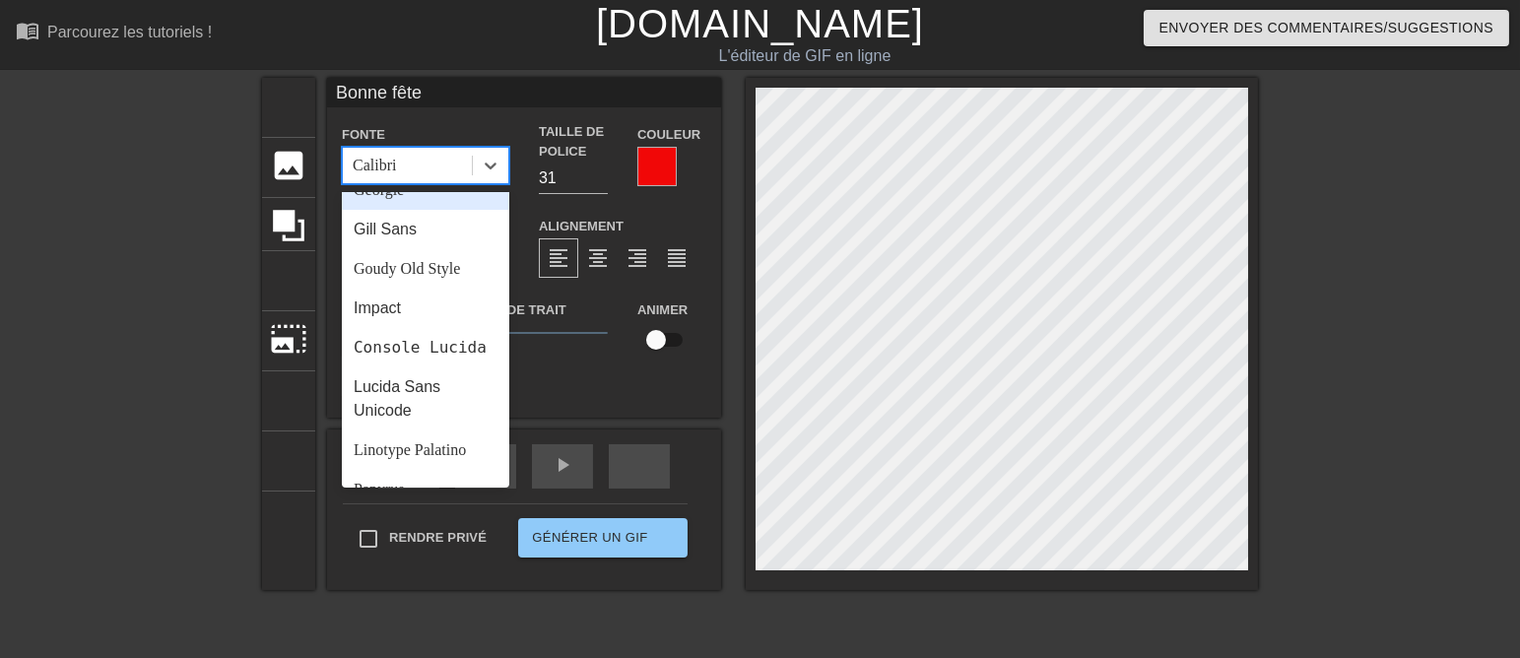
click at [367, 198] on font "Géorgie" at bounding box center [379, 189] width 50 height 17
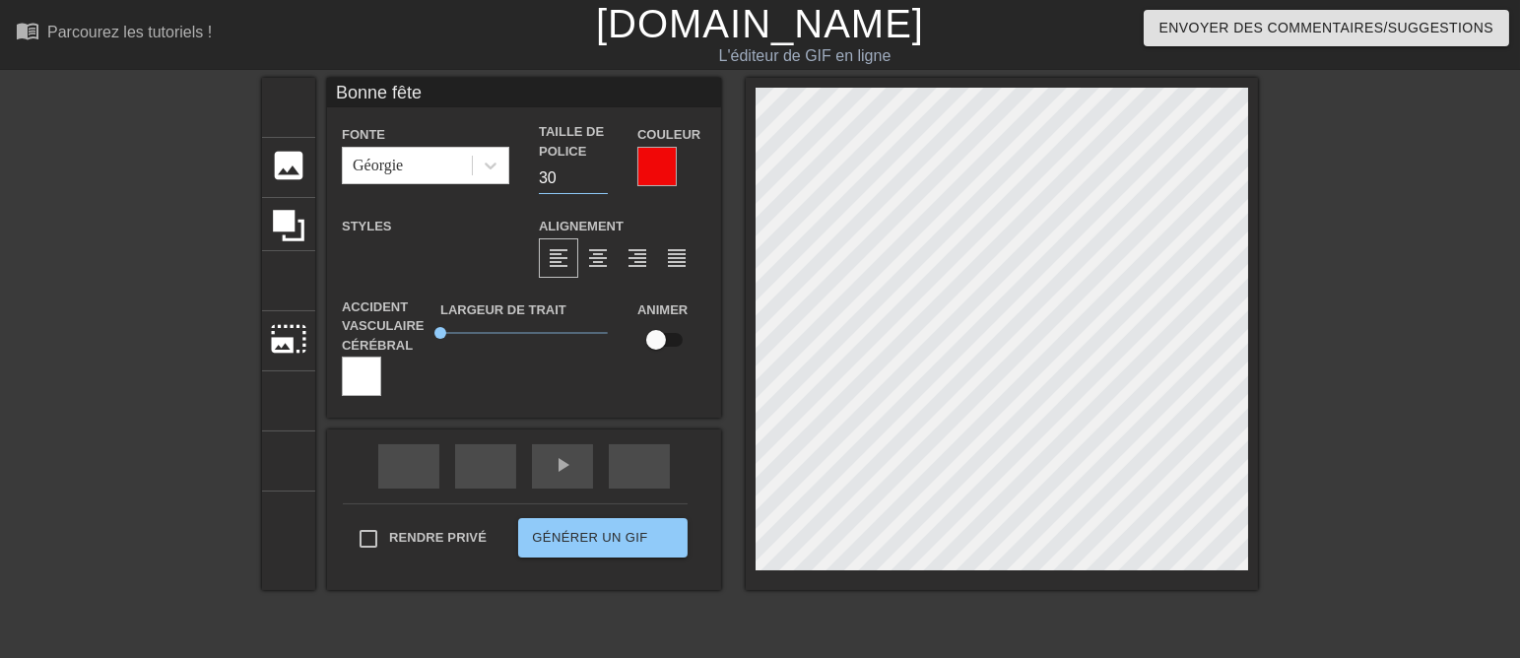
click at [586, 187] on input "30" at bounding box center [573, 179] width 69 height 32
click at [586, 187] on input "29" at bounding box center [573, 179] width 69 height 32
type input "28"
click at [586, 187] on input "28" at bounding box center [573, 179] width 69 height 32
click at [488, 226] on div "Styles format_gras format_italique format_soulignement" at bounding box center [425, 246] width 197 height 64
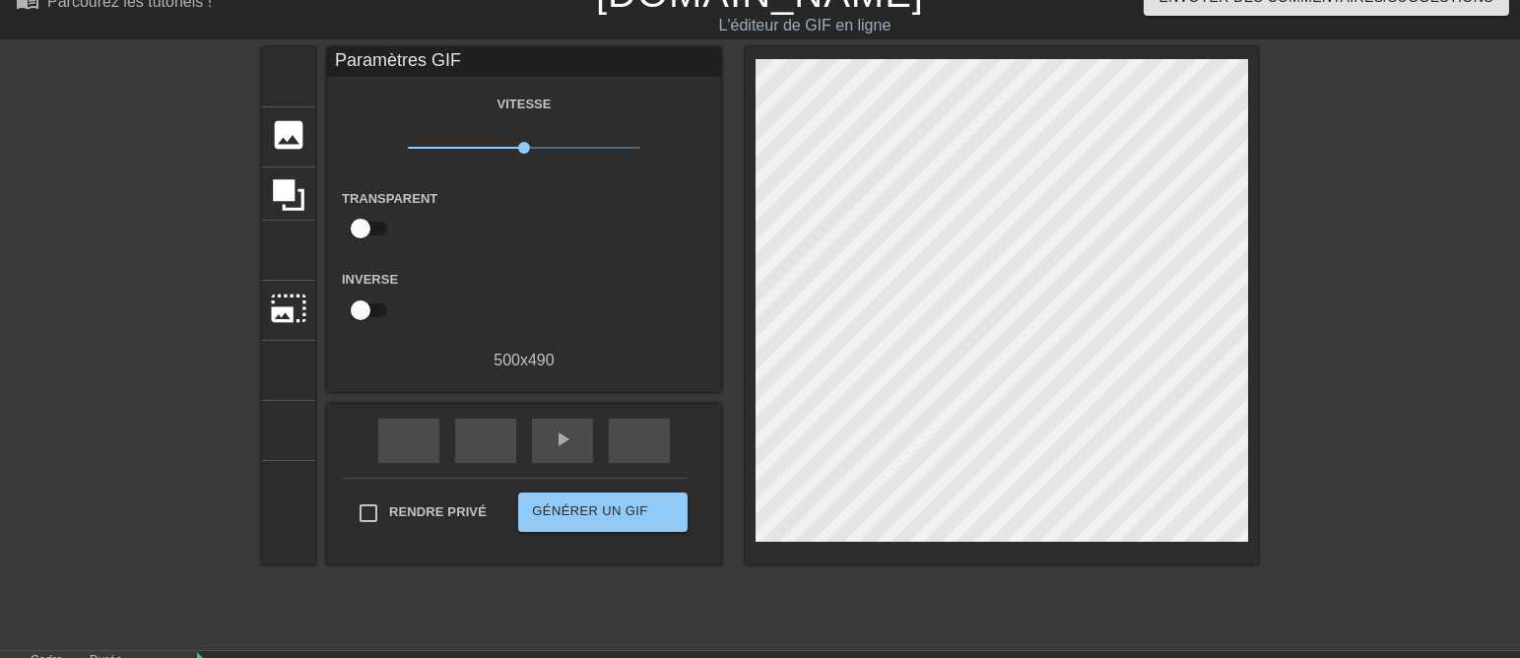
scroll to position [0, 0]
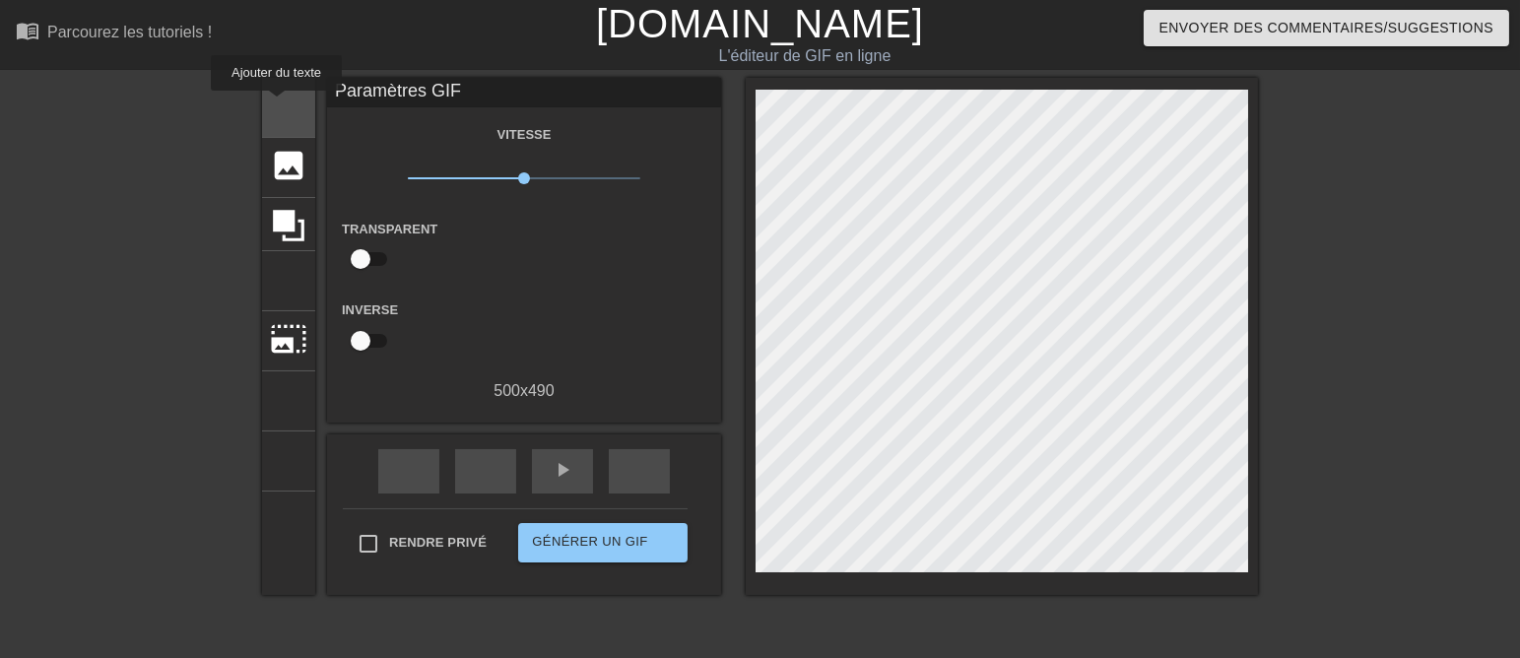
click at [278, 104] on font "titre" at bounding box center [363, 105] width 187 height 37
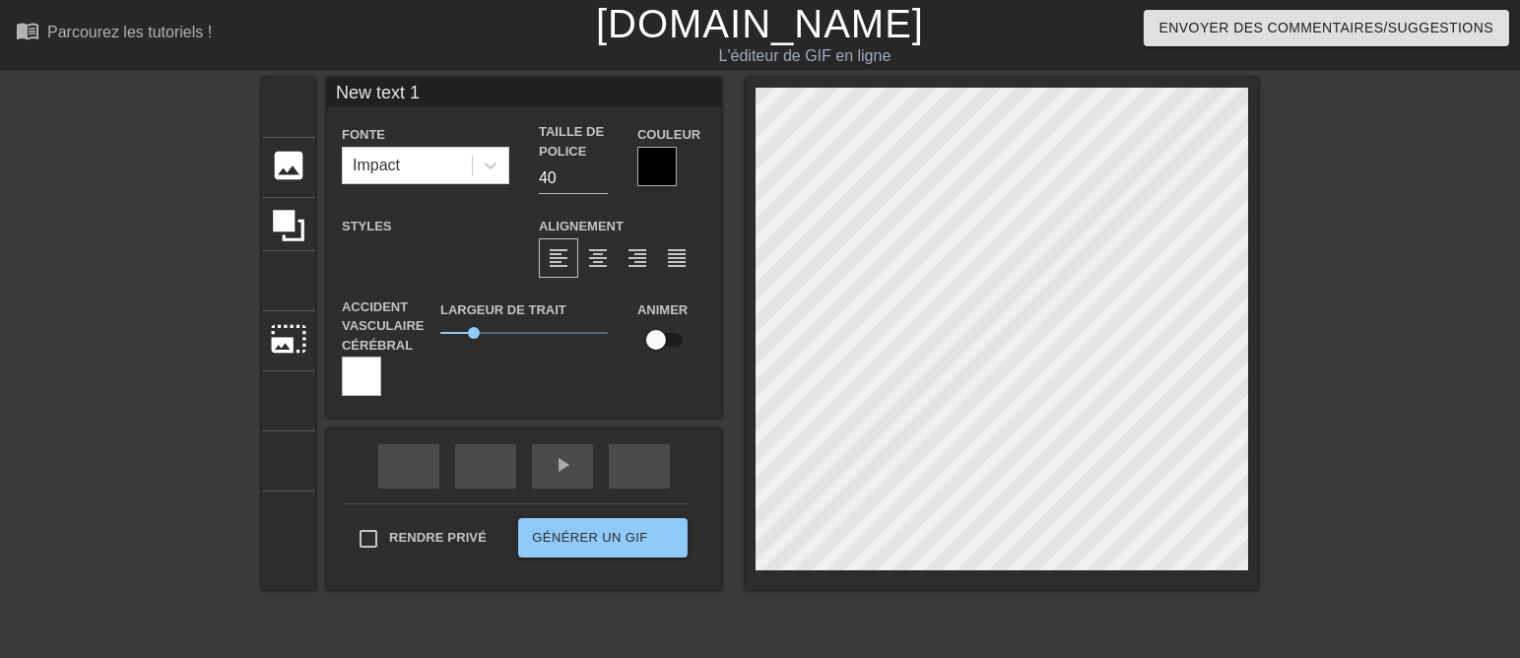
click at [644, 175] on div at bounding box center [657, 166] width 39 height 39
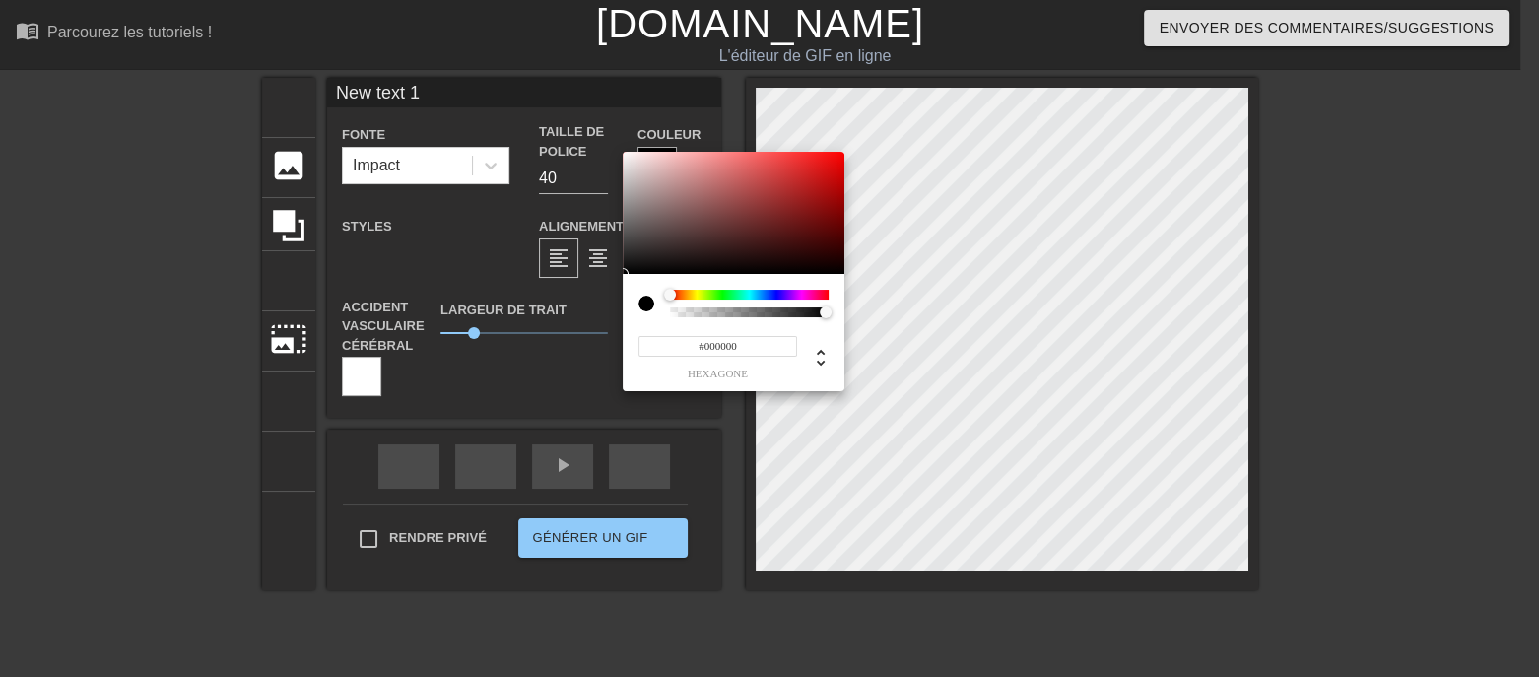
type input "#DB0A0A"
click at [835, 169] on div at bounding box center [734, 213] width 222 height 122
click at [645, 305] on div at bounding box center [646, 304] width 16 height 16
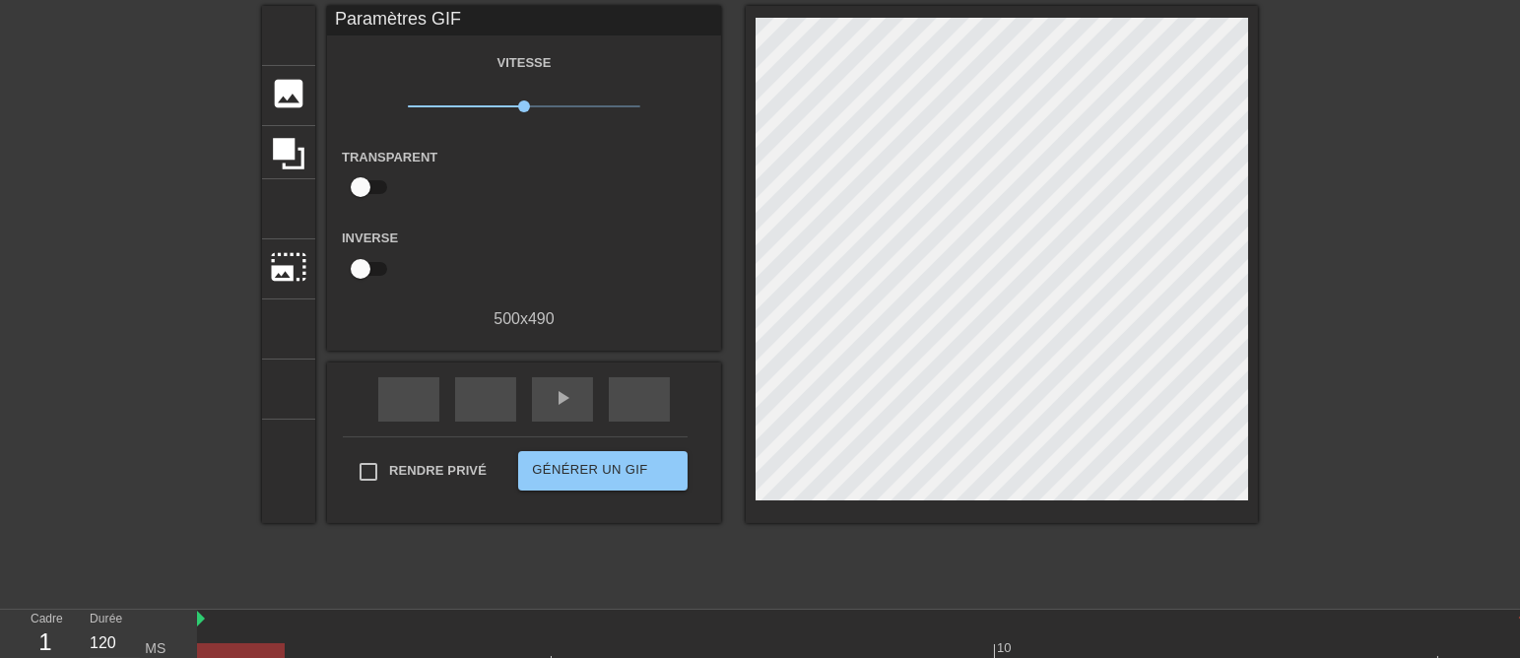
scroll to position [123, 0]
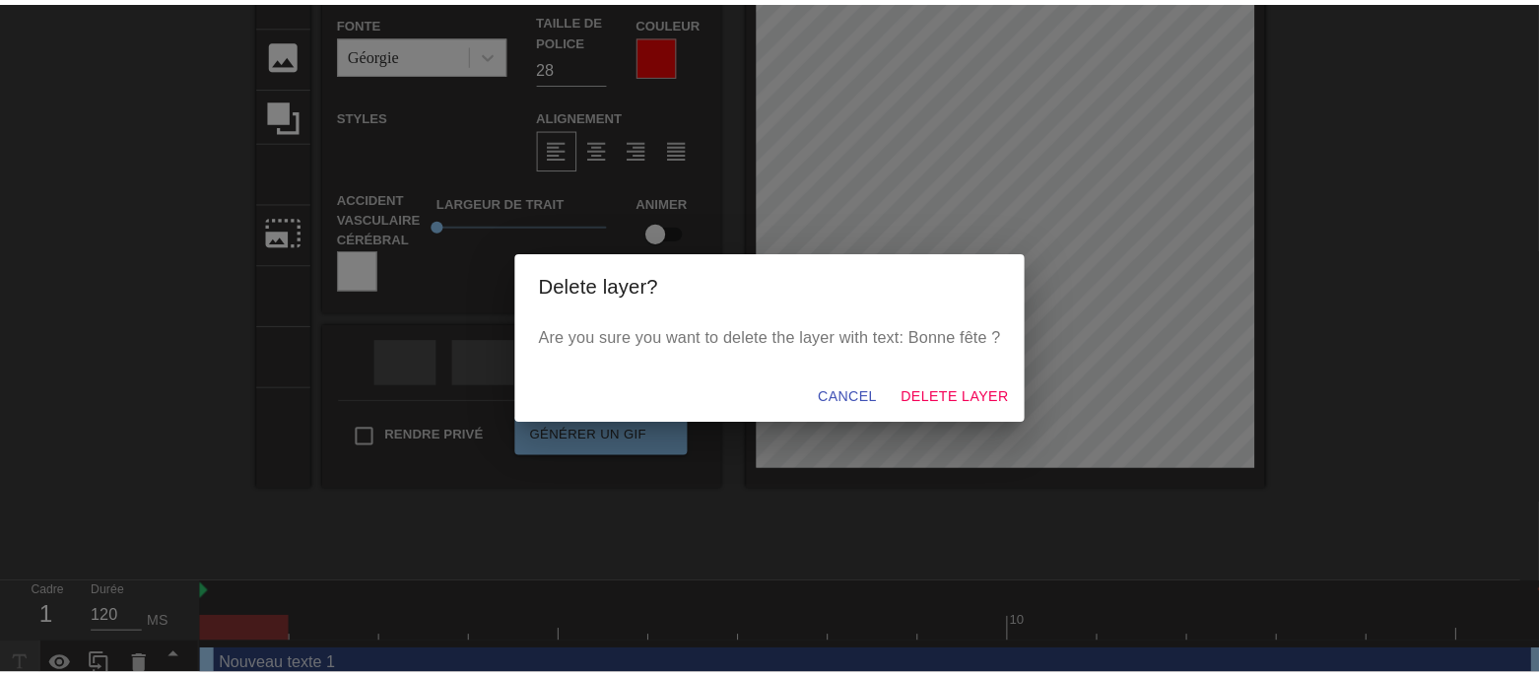
scroll to position [95, 0]
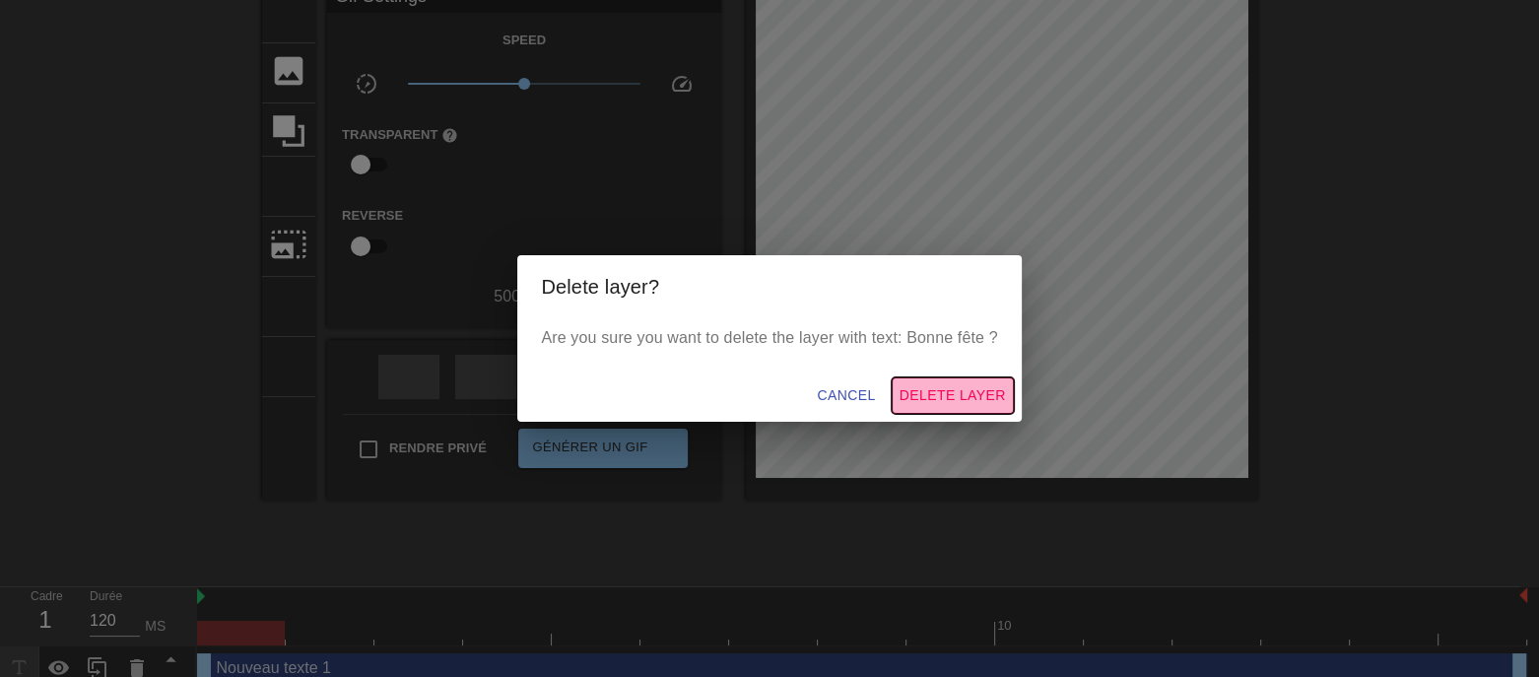
click at [997, 408] on span "Delete Layer" at bounding box center [953, 395] width 106 height 25
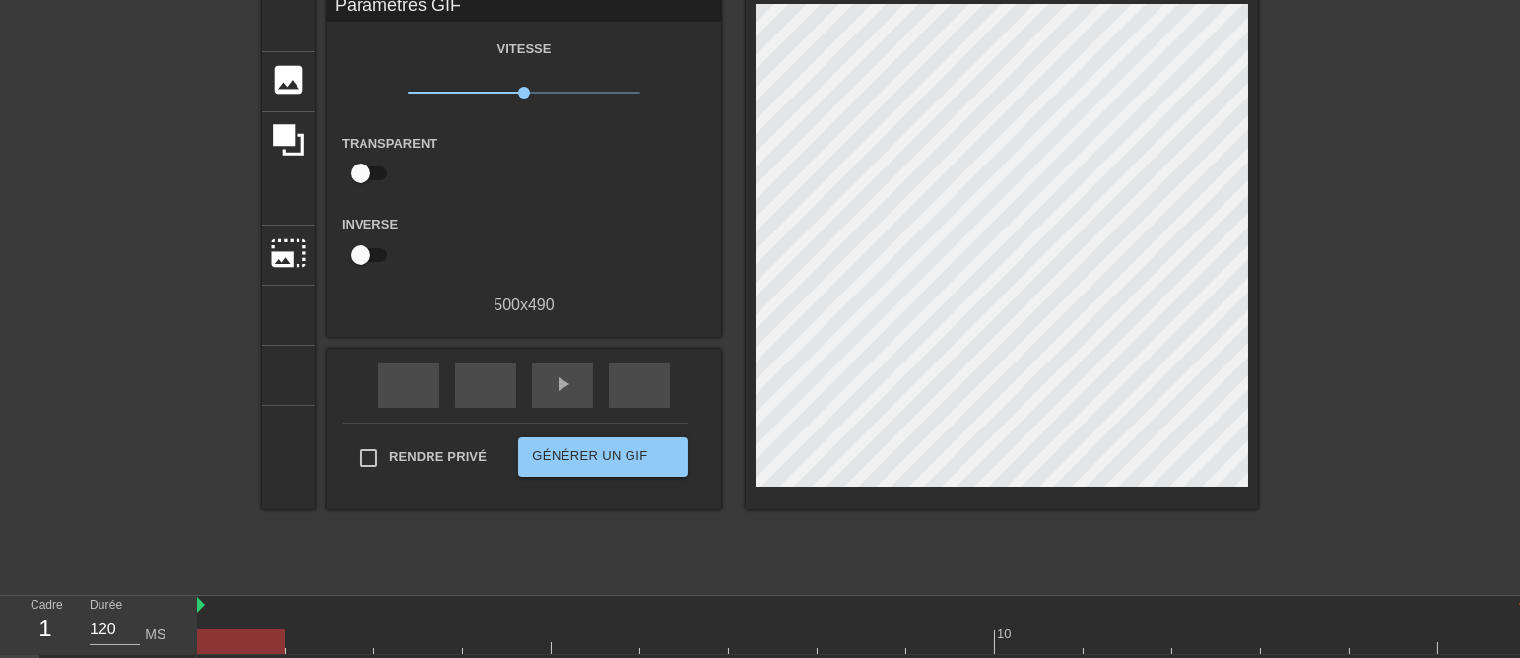
scroll to position [87, 0]
click at [518, 92] on span "x1,00" at bounding box center [524, 92] width 12 height 12
